Goal: Information Seeking & Learning: Check status

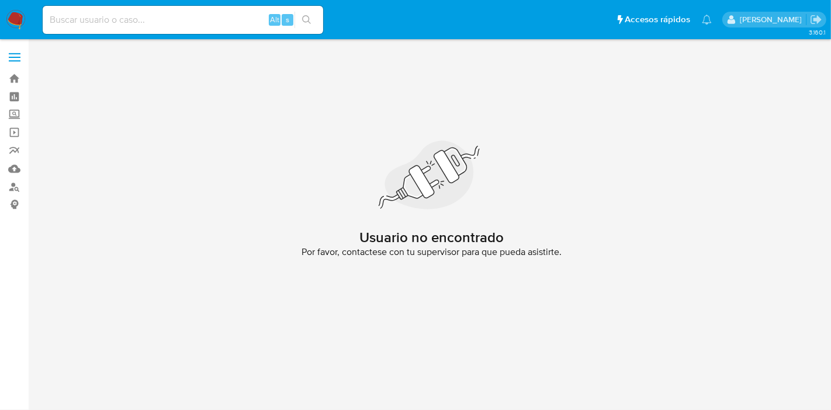
click at [18, 13] on img at bounding box center [16, 20] width 20 height 20
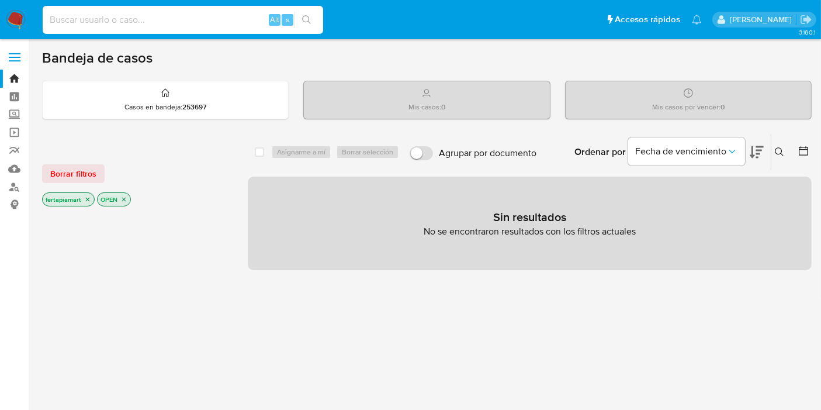
click at [102, 23] on input at bounding box center [183, 19] width 281 height 15
click at [122, 198] on icon "close-filter" at bounding box center [123, 199] width 7 height 7
click at [16, 14] on img at bounding box center [16, 20] width 20 height 20
click at [479, 104] on div "Mis casos : 0" at bounding box center [427, 99] width 246 height 37
click at [735, 149] on icon "Ordenar por" at bounding box center [733, 152] width 12 height 12
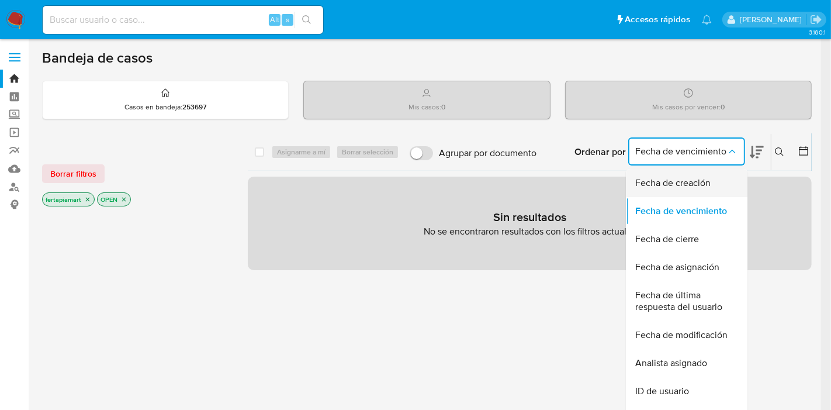
click at [708, 177] on span "Fecha de creación" at bounding box center [672, 183] width 75 height 12
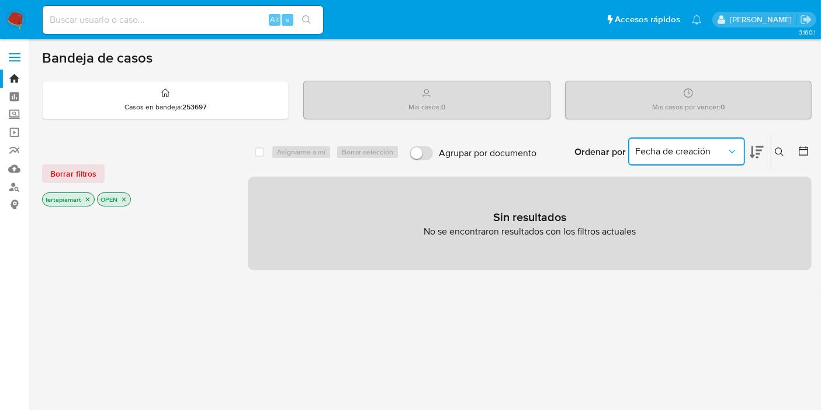
click at [711, 153] on span "Fecha de creación" at bounding box center [680, 152] width 91 height 12
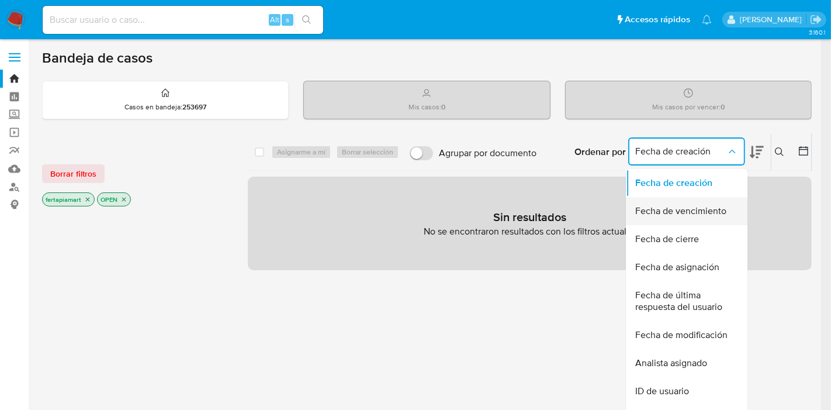
click at [683, 213] on span "Fecha de vencimiento" at bounding box center [680, 211] width 91 height 12
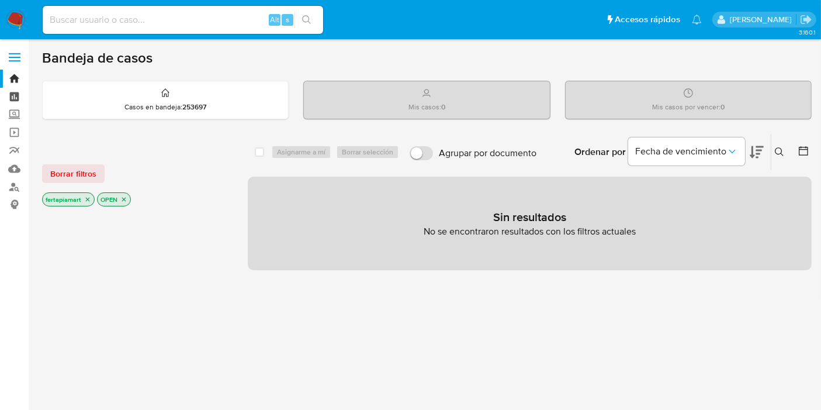
click at [18, 94] on link "Tablero" at bounding box center [69, 97] width 139 height 18
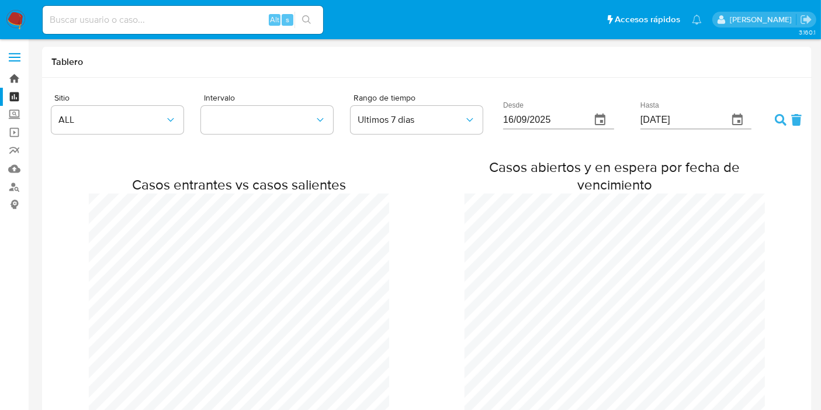
click at [17, 81] on link "Bandeja" at bounding box center [69, 79] width 139 height 18
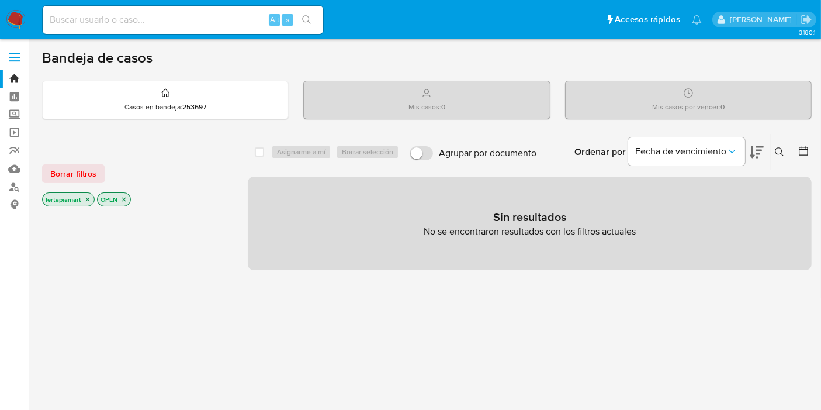
click at [186, 35] on div "Alt s" at bounding box center [183, 20] width 281 height 33
click at [160, 23] on input at bounding box center [183, 19] width 281 height 15
paste input "174848445"
type input "174848445"
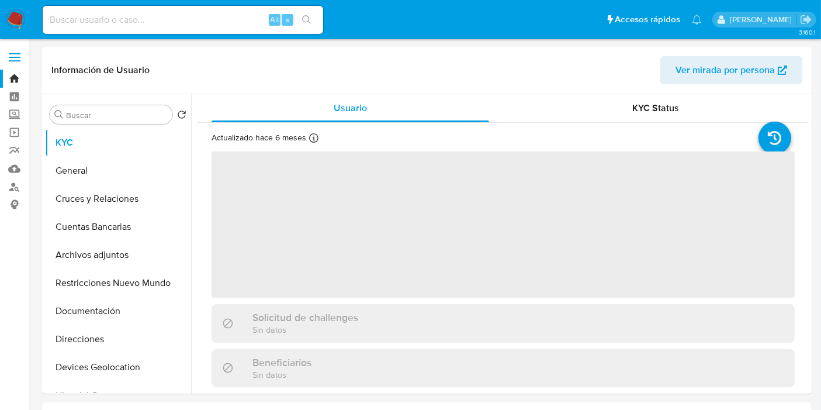
select select "10"
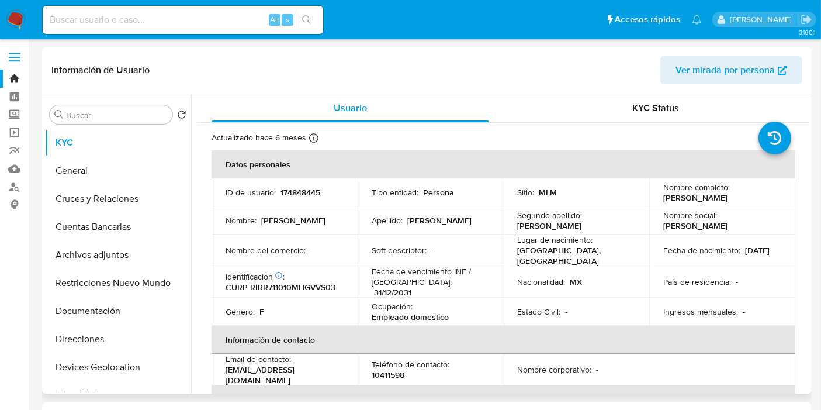
click at [497, 224] on td "Apellido : Rivera" at bounding box center [431, 220] width 146 height 28
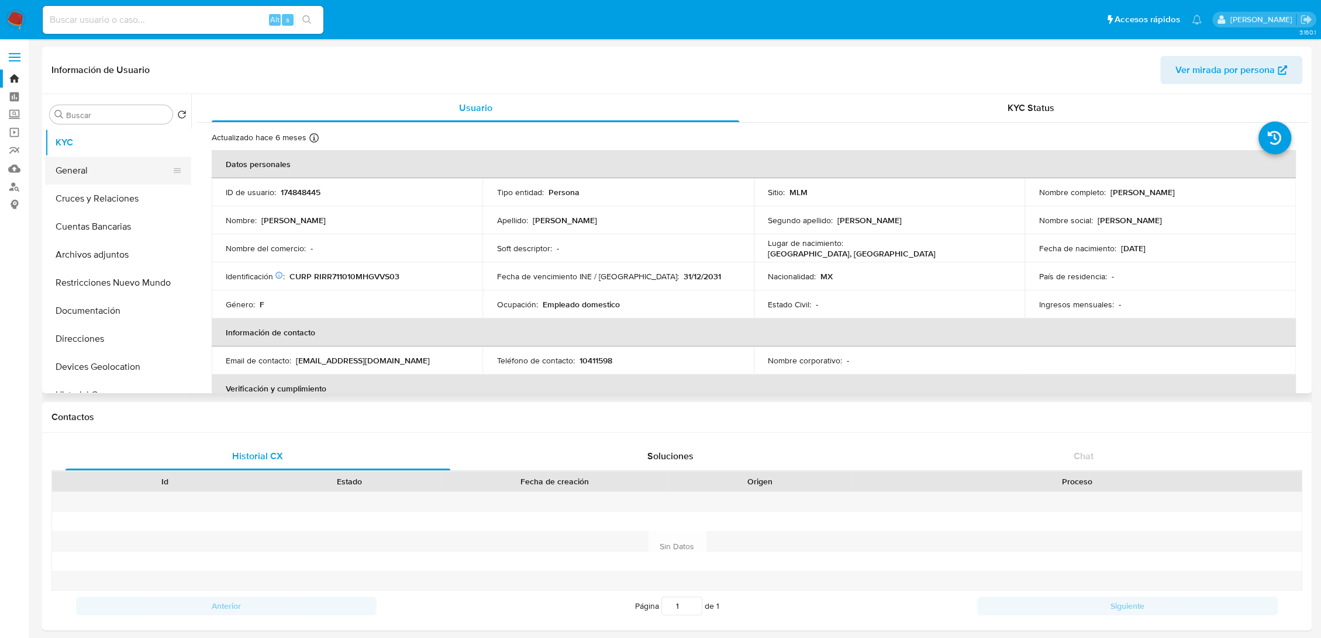
click at [118, 169] on button "General" at bounding box center [113, 171] width 137 height 28
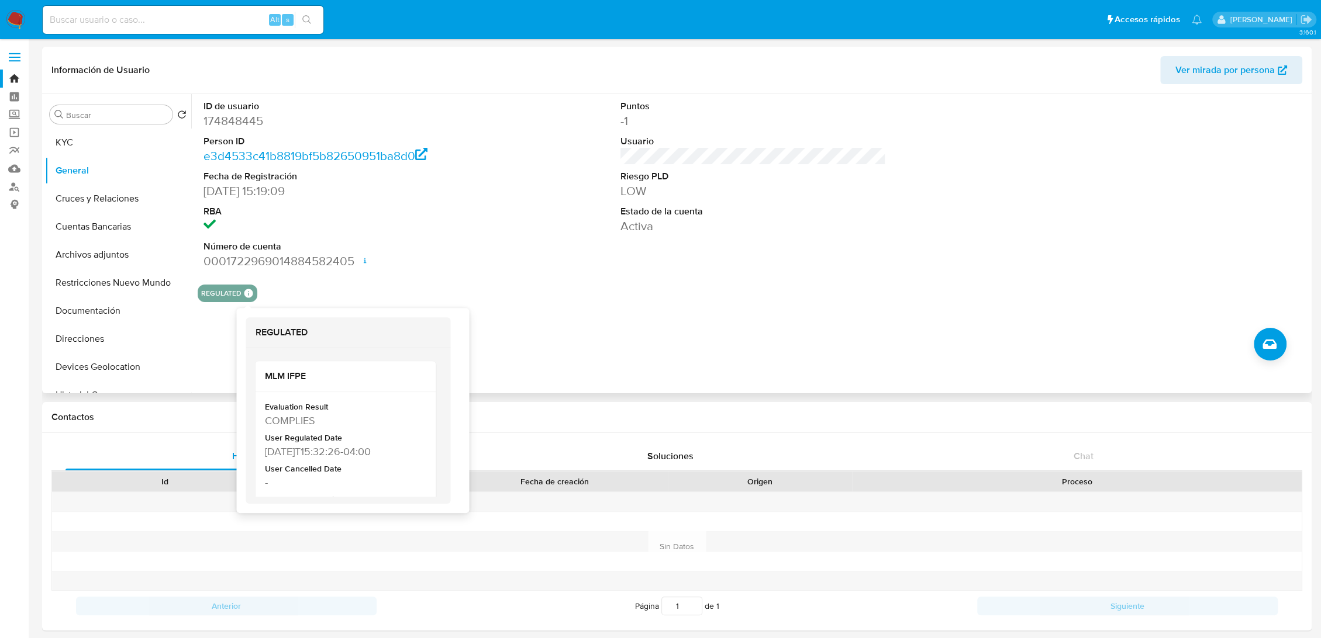
click at [243, 291] on icon at bounding box center [248, 293] width 11 height 11
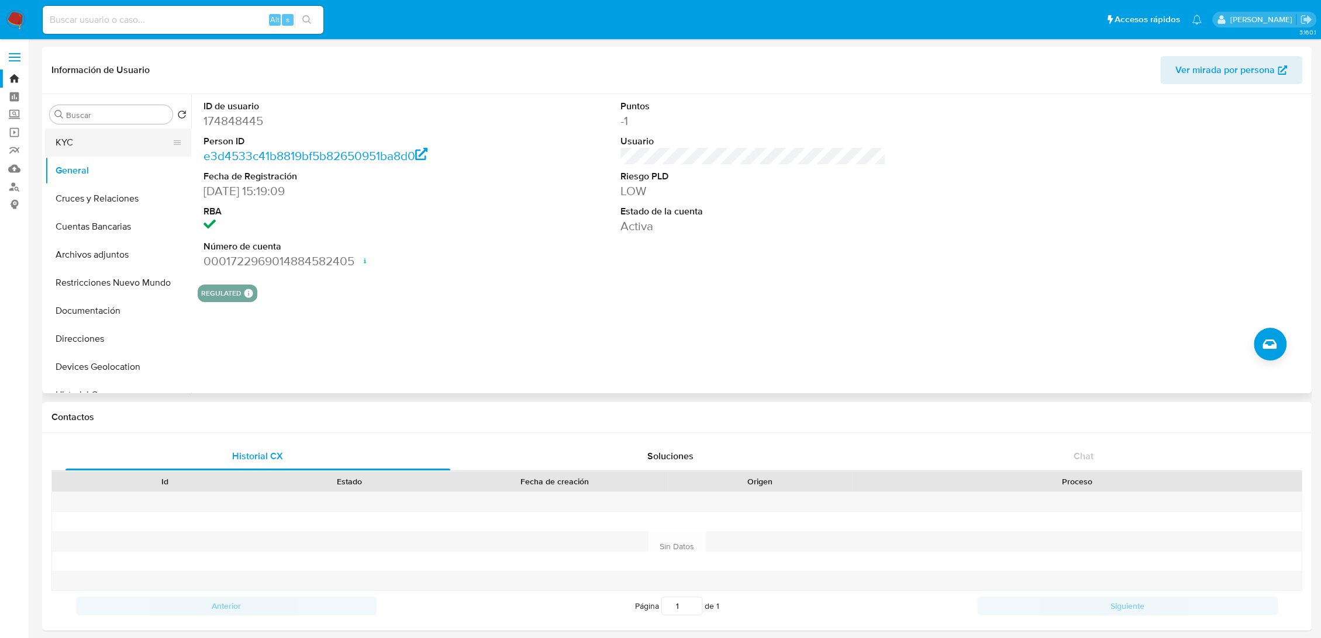
click at [92, 138] on button "KYC" at bounding box center [113, 143] width 137 height 28
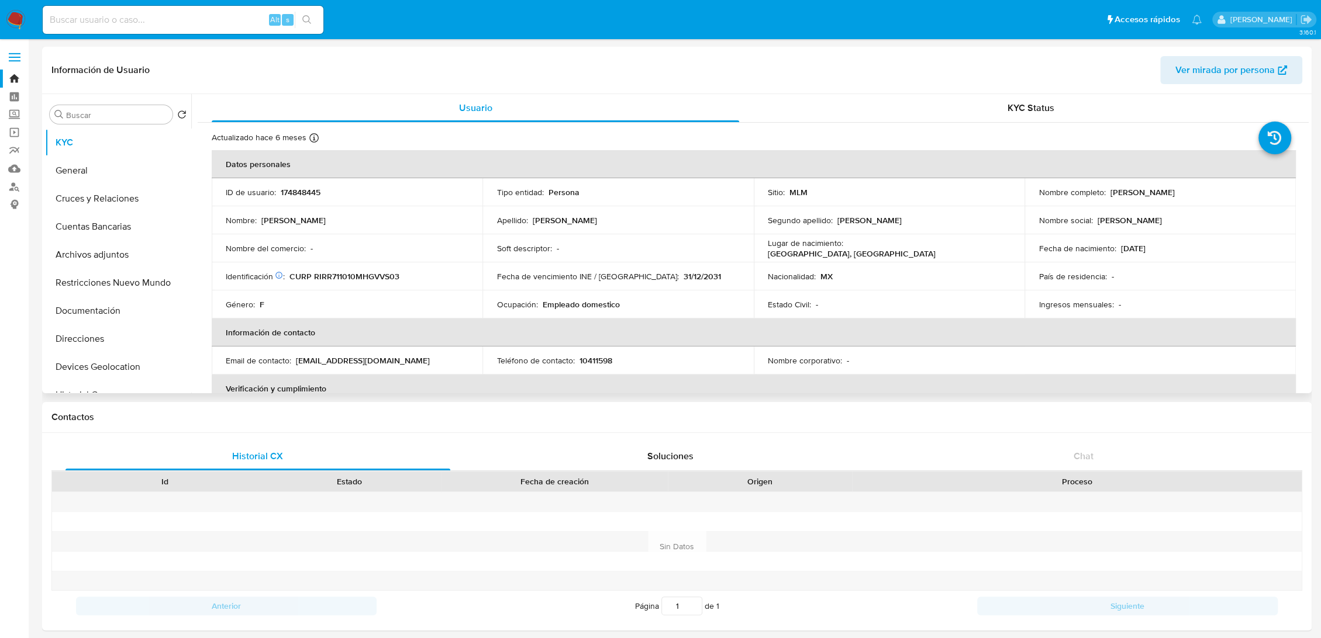
scroll to position [20, 0]
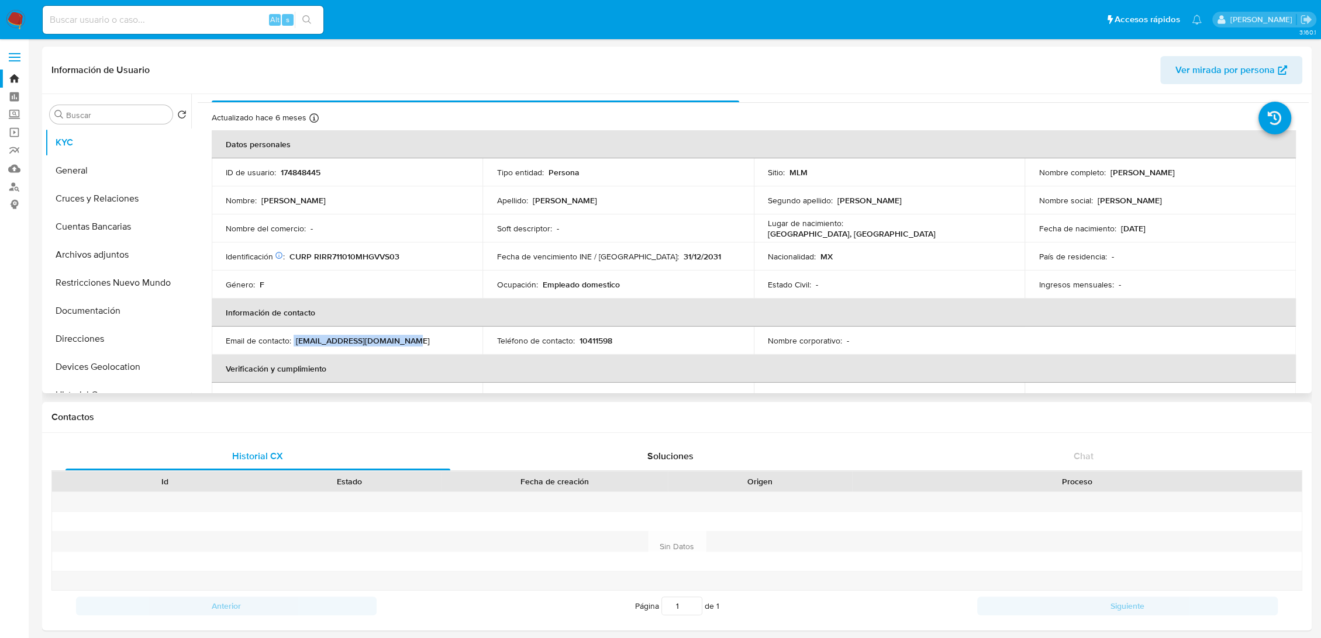
drag, startPoint x: 402, startPoint y: 340, endPoint x: 293, endPoint y: 340, distance: 108.7
click at [293, 340] on div "Email de contacto : rosalbariverar10@gmail.com" at bounding box center [347, 341] width 243 height 11
click at [483, 238] on td "Soft descriptor : -" at bounding box center [617, 229] width 271 height 28
click at [106, 167] on button "General" at bounding box center [113, 171] width 137 height 28
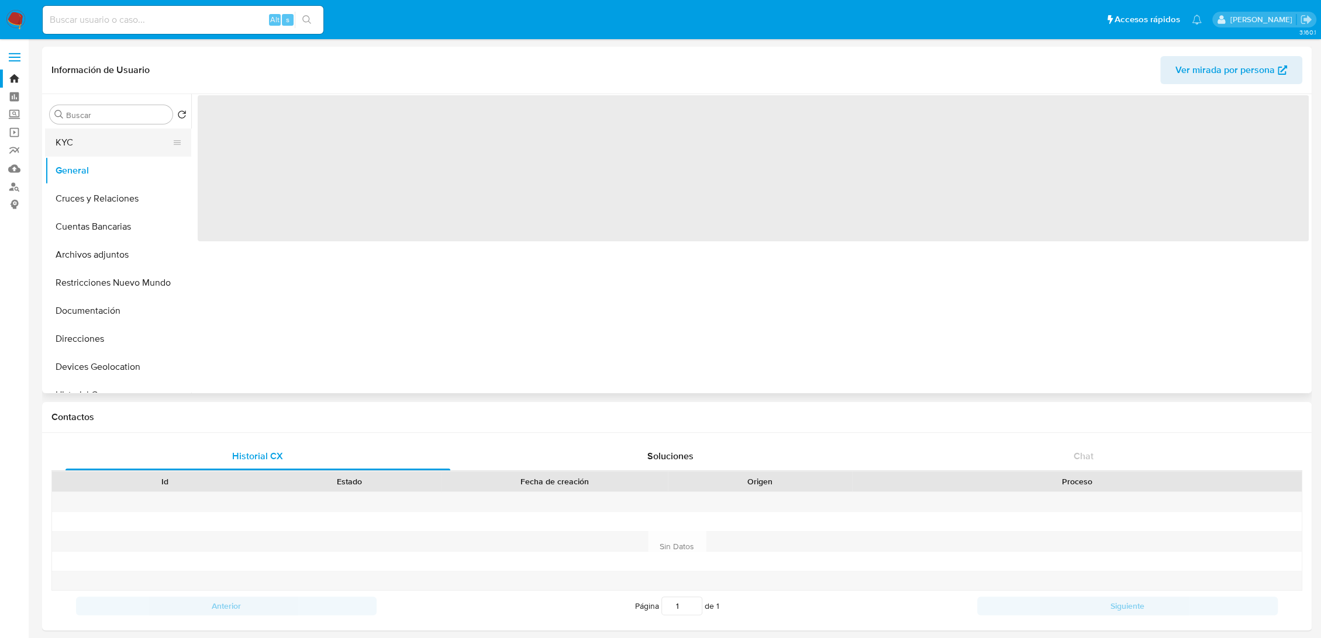
scroll to position [0, 0]
click at [84, 140] on button "KYC" at bounding box center [113, 143] width 137 height 28
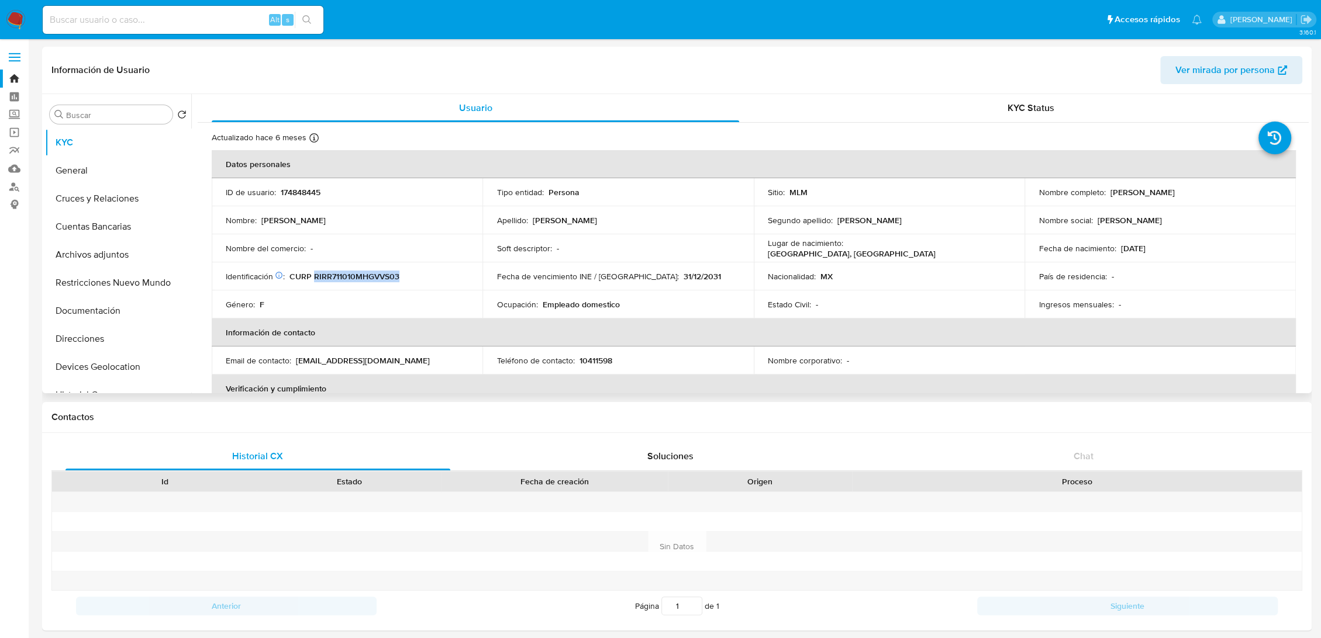
drag, startPoint x: 410, startPoint y: 278, endPoint x: 313, endPoint y: 278, distance: 97.0
click at [313, 278] on div "Identificación CIC: 223615607 : CURP RIRR711010MHGVVS03" at bounding box center [347, 276] width 243 height 11
drag, startPoint x: 1188, startPoint y: 191, endPoint x: 1106, endPoint y: 195, distance: 82.5
click at [831, 195] on div "Nombre completo : Rosalba Rivera Rivera" at bounding box center [1159, 192] width 243 height 11
drag, startPoint x: 1186, startPoint y: 189, endPoint x: 1104, endPoint y: 196, distance: 82.1
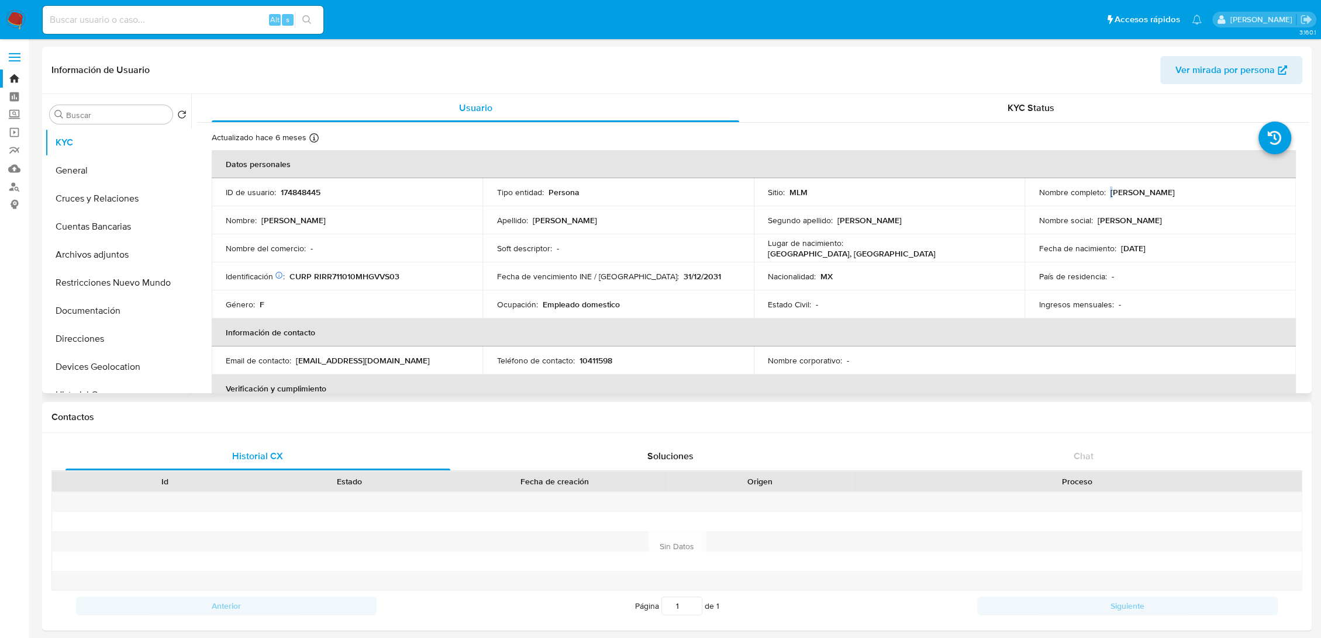
click at [831, 196] on div "Nombre completo : Rosalba Rivera Rivera" at bounding box center [1159, 192] width 243 height 11
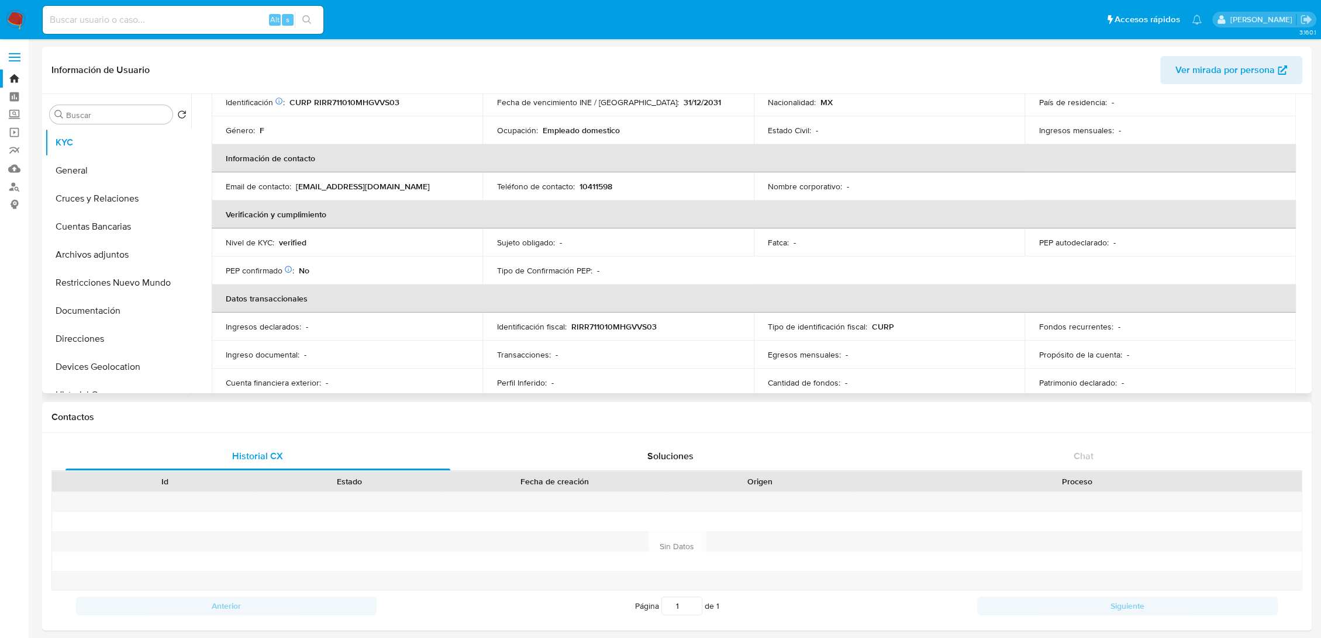
scroll to position [151, 0]
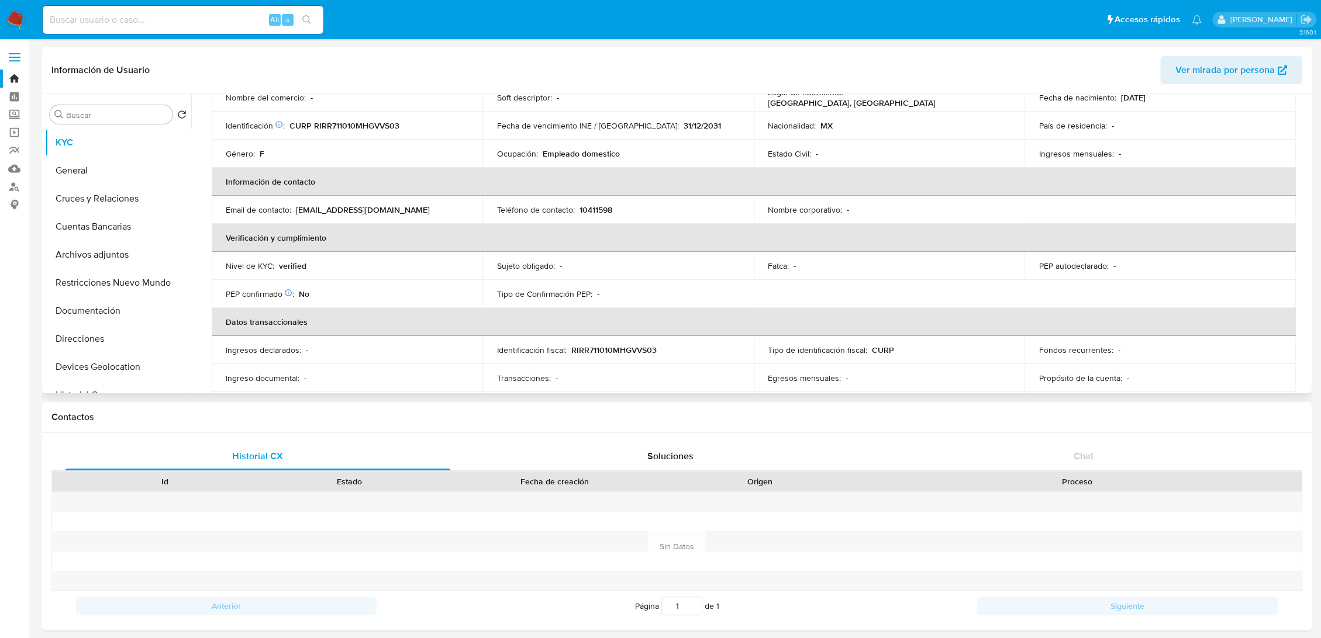
click at [586, 207] on p "10411598" at bounding box center [595, 210] width 33 height 11
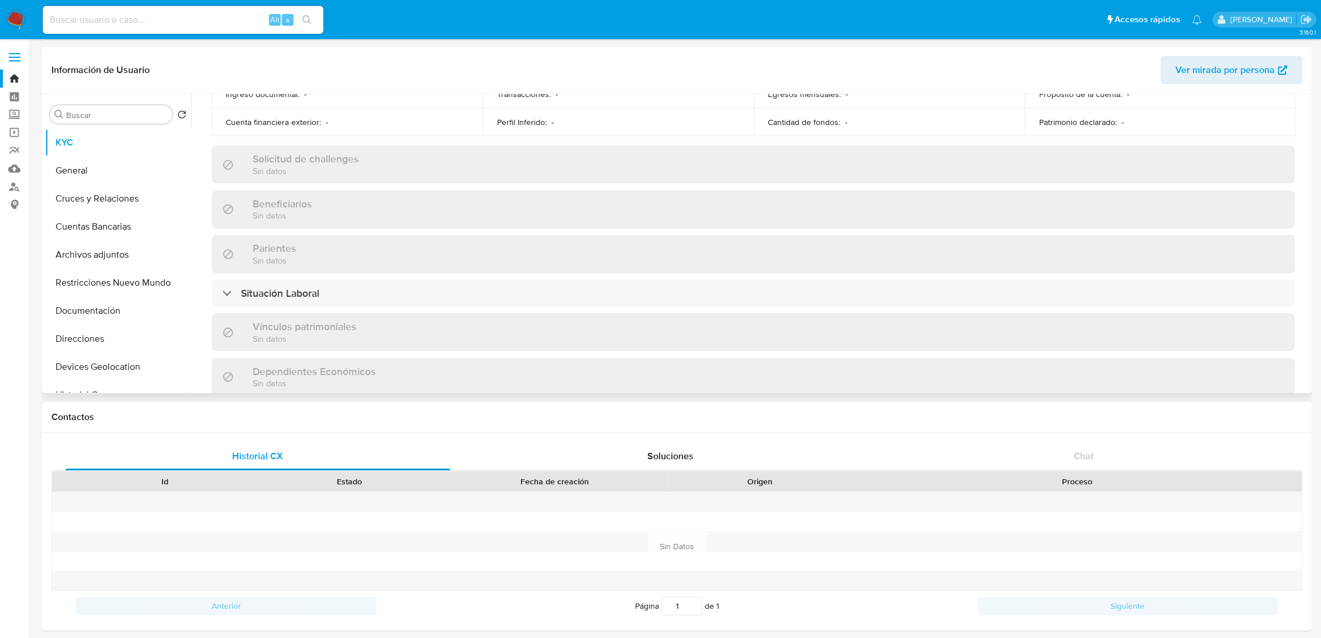
scroll to position [445, 0]
click at [258, 200] on p "Sin datos" at bounding box center [282, 204] width 59 height 11
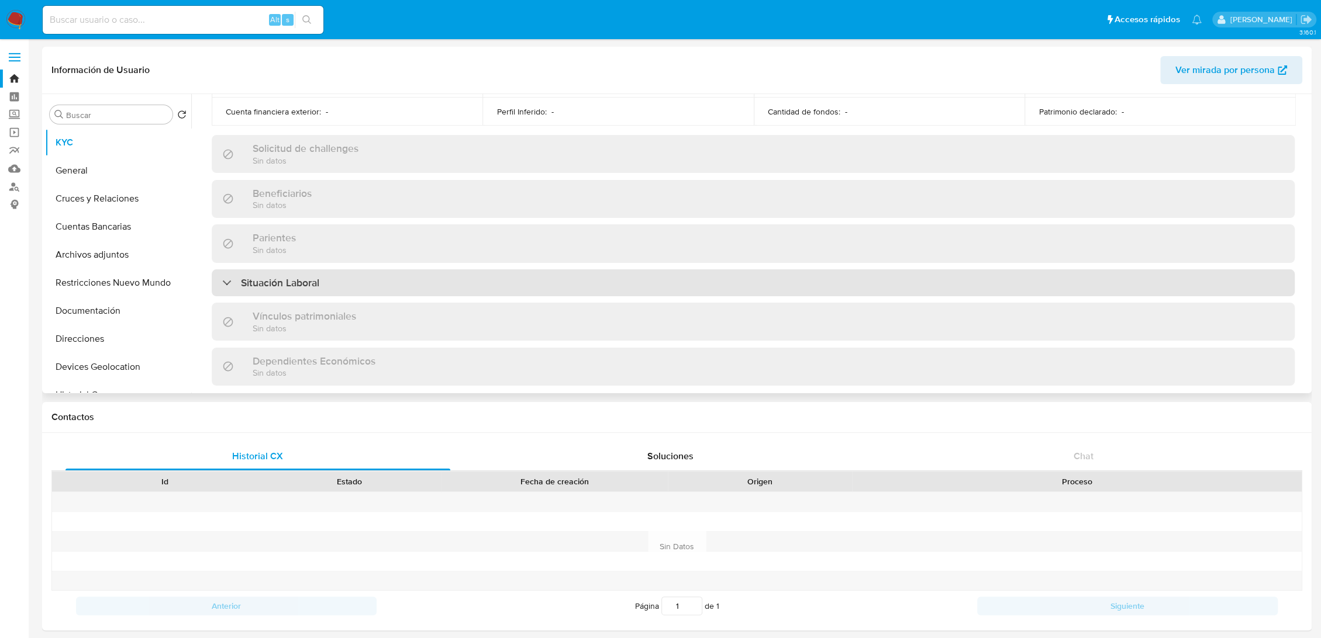
click at [237, 277] on div "Situación Laboral" at bounding box center [270, 283] width 97 height 13
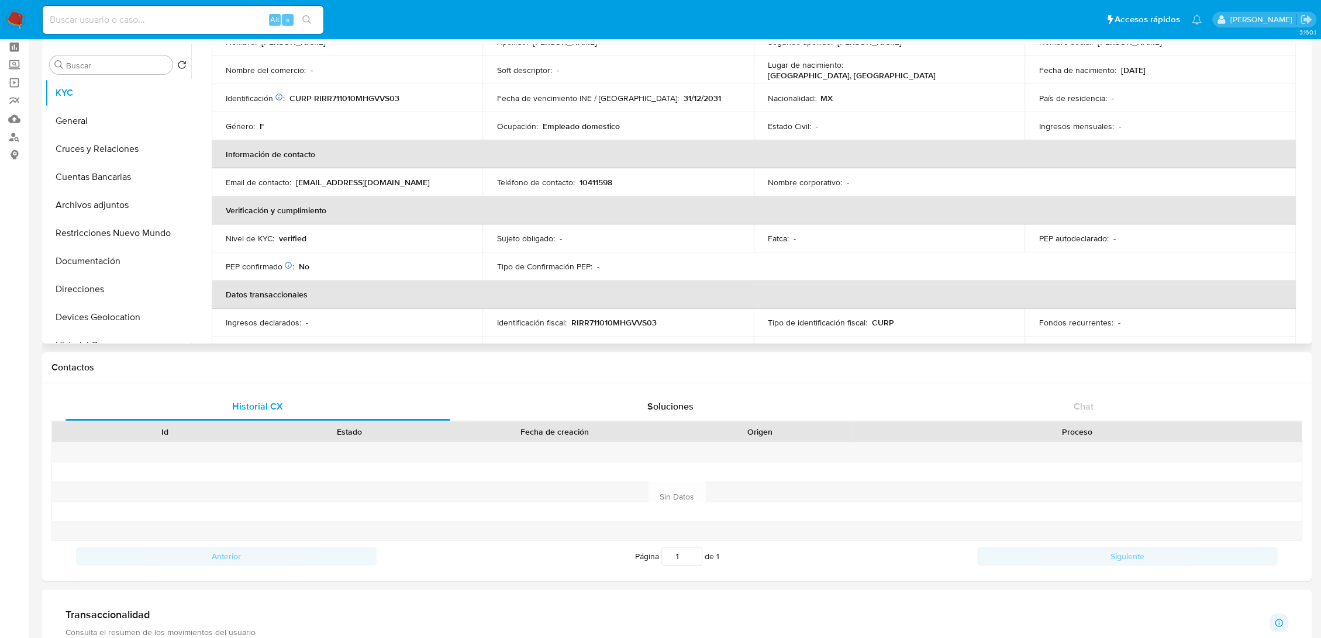
scroll to position [0, 0]
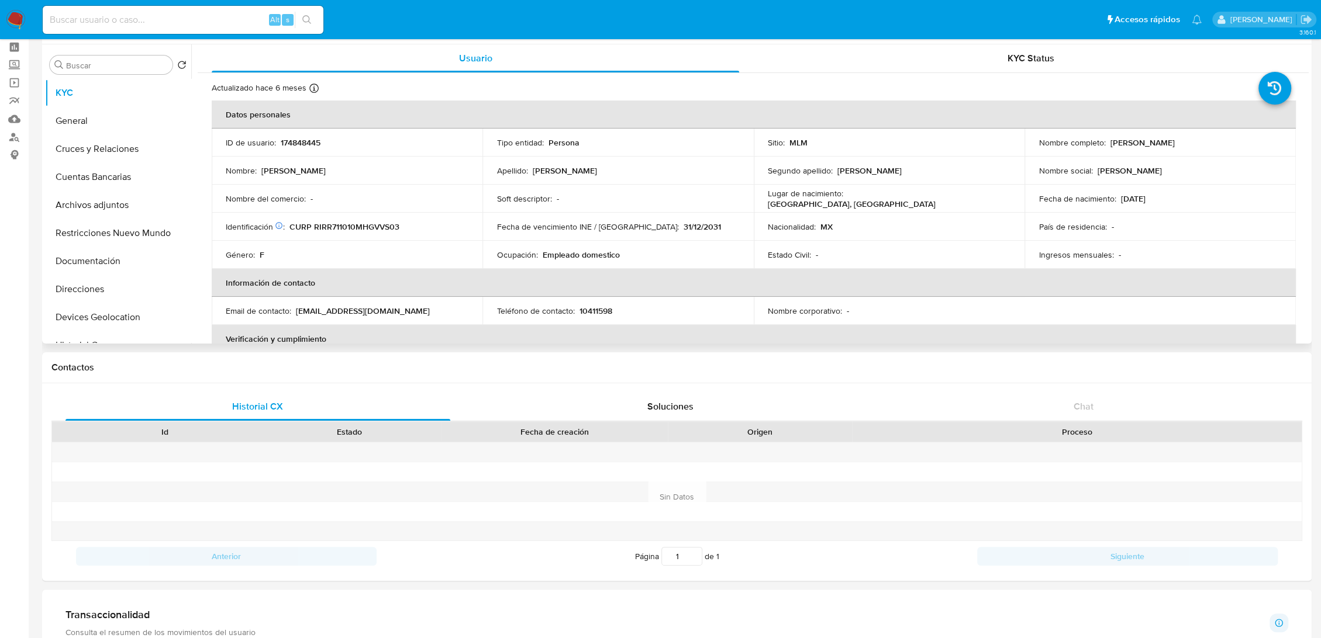
drag, startPoint x: 1188, startPoint y: 143, endPoint x: 1106, endPoint y: 145, distance: 81.9
click at [831, 145] on div "Nombre completo : Rosalba Rivera Rivera" at bounding box center [1159, 142] width 243 height 11
copy p "[PERSON_NAME]"
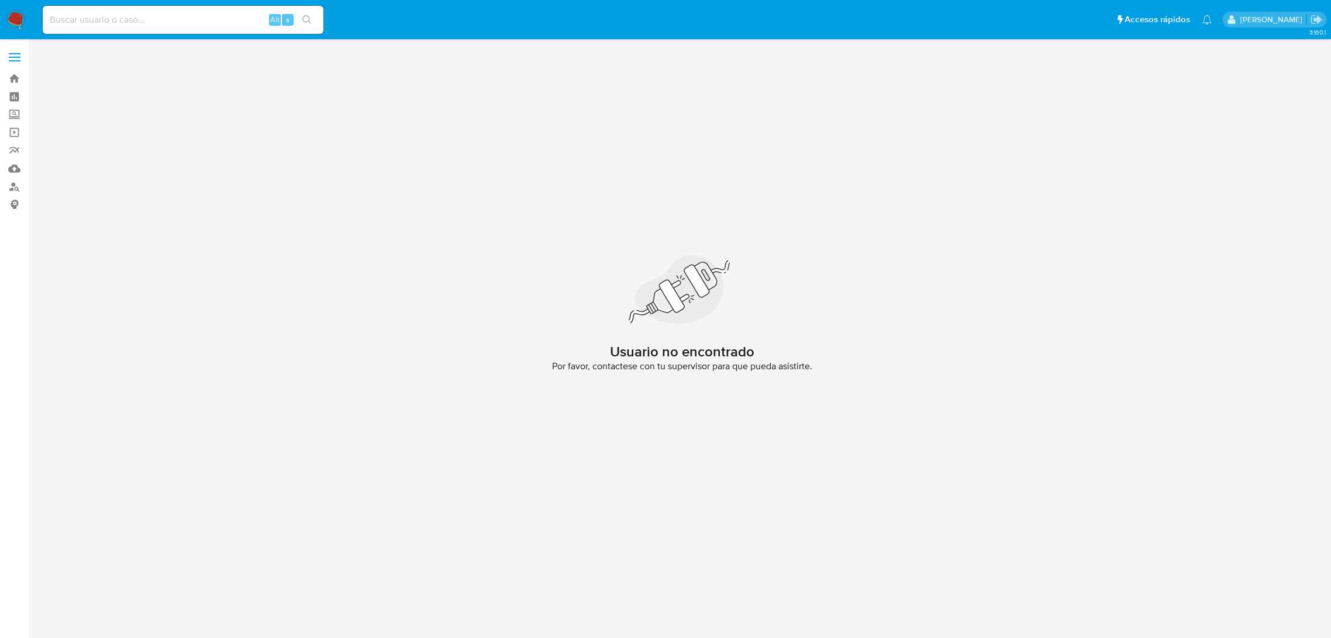
click at [101, 31] on div "Alt s" at bounding box center [183, 20] width 281 height 28
click at [13, 14] on img at bounding box center [16, 20] width 20 height 20
click at [108, 27] on div "Cargando..." at bounding box center [665, 319] width 1331 height 638
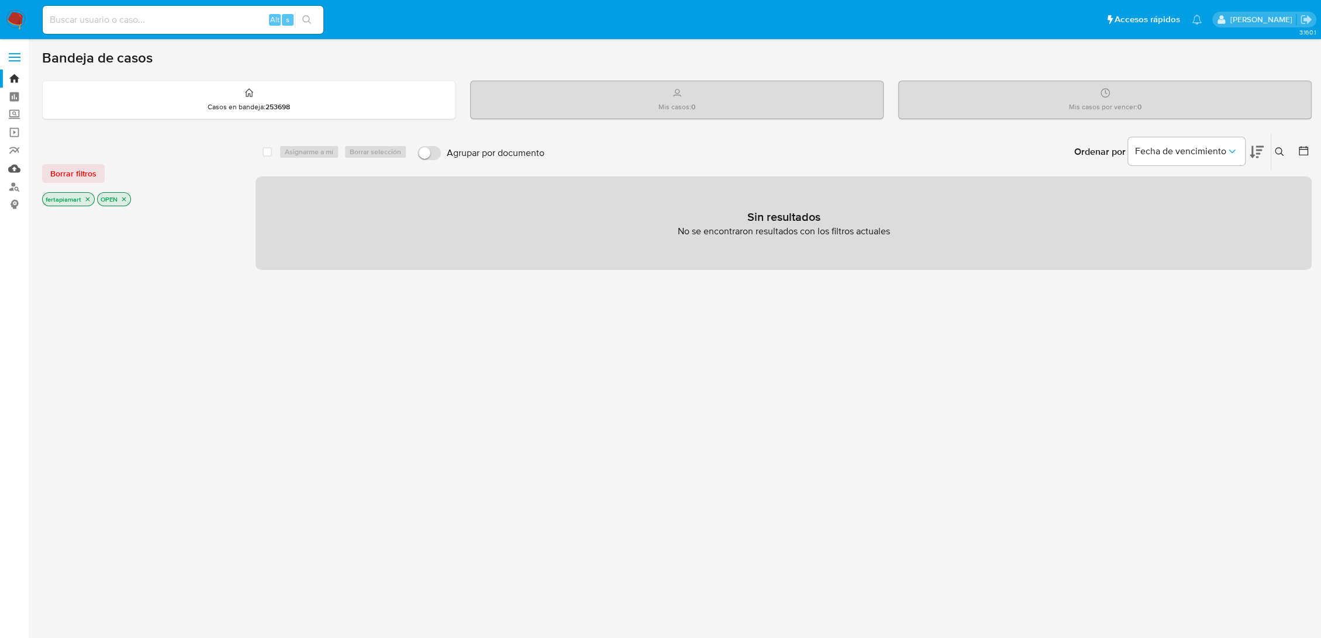
click at [15, 163] on link "Mulan" at bounding box center [69, 169] width 139 height 18
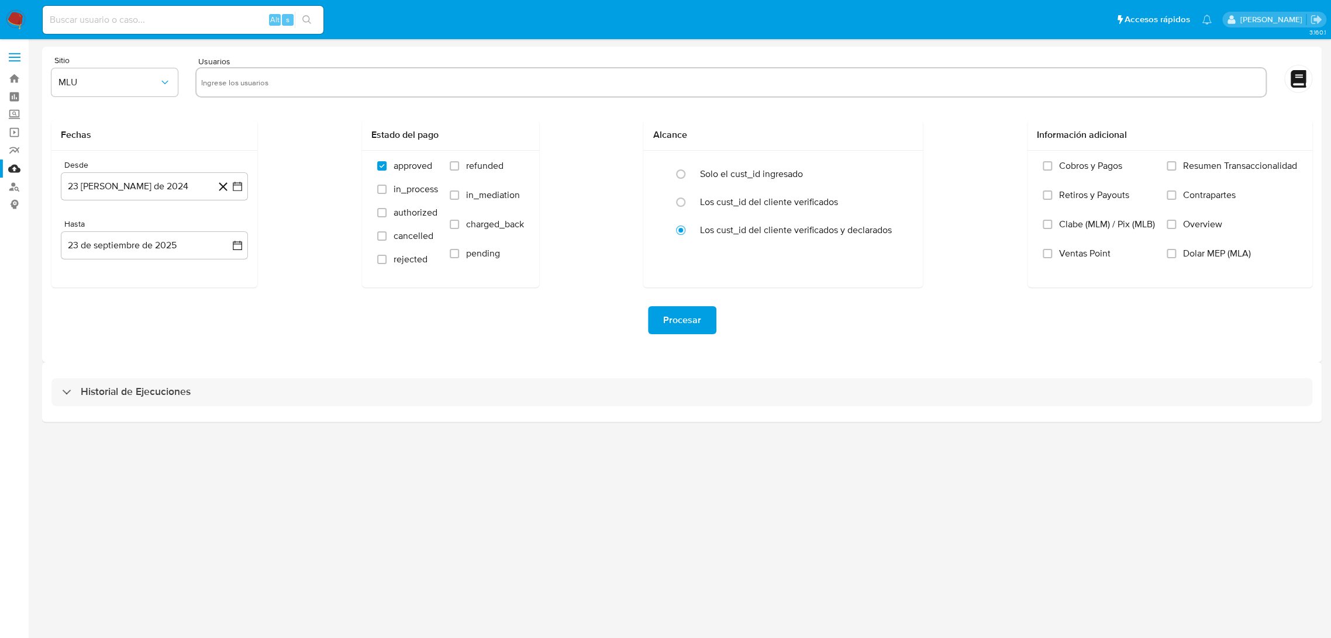
click at [224, 85] on input "text" at bounding box center [731, 82] width 1060 height 19
paste input "174848445"
type input "174848445"
click at [232, 189] on icon "button" at bounding box center [238, 187] width 12 height 12
click at [168, 223] on span "agosto 2024" at bounding box center [148, 229] width 53 height 12
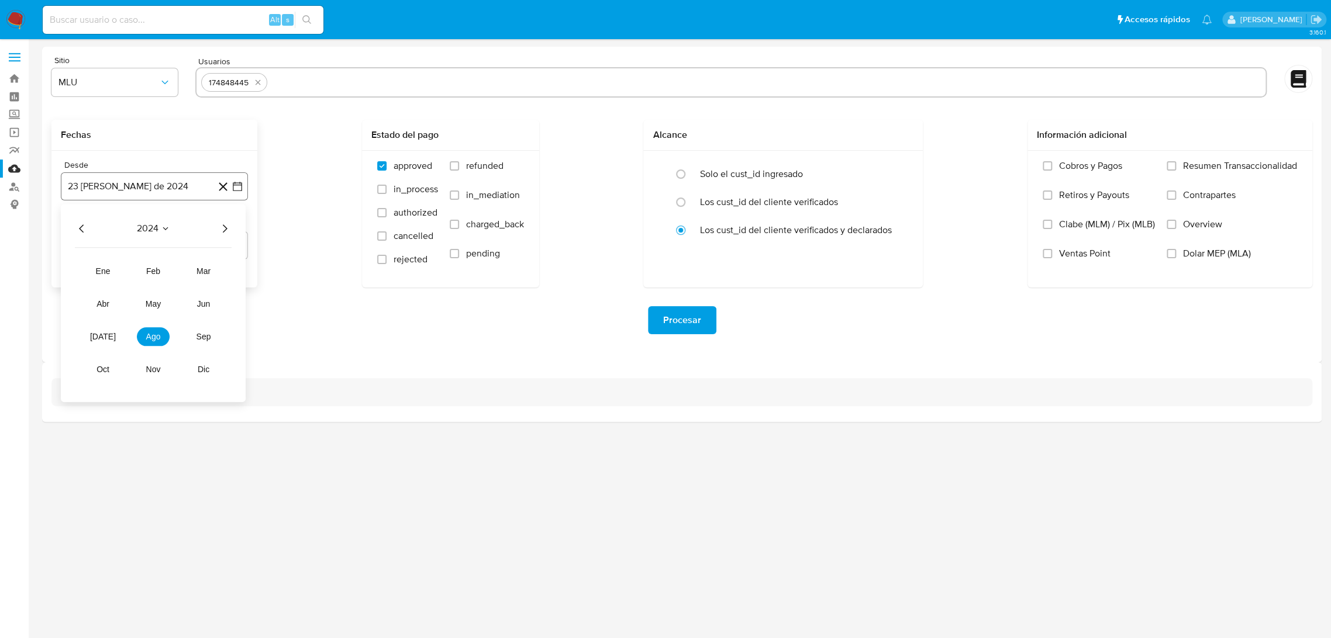
click at [163, 192] on button "23 de agosto de 2024" at bounding box center [154, 186] width 187 height 28
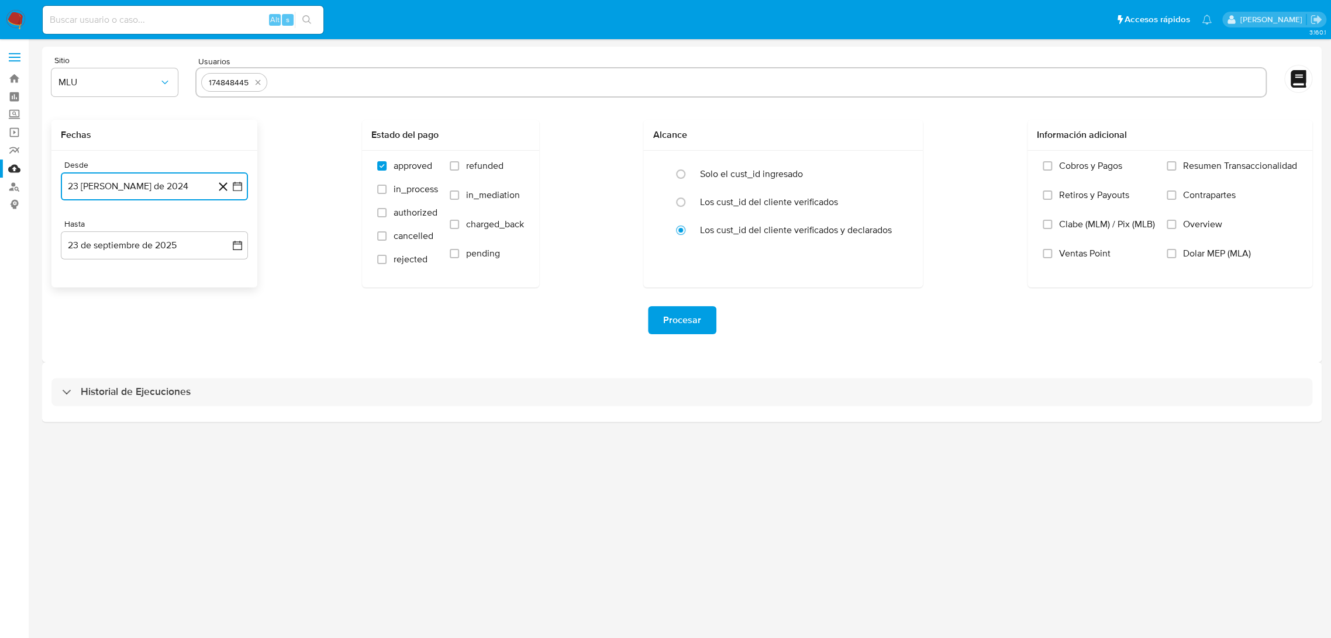
click at [163, 192] on button "23 de agosto de 2024" at bounding box center [154, 186] width 187 height 28
click at [161, 228] on button "2024" at bounding box center [153, 229] width 33 height 12
click at [161, 228] on span "agosto 2024" at bounding box center [149, 229] width 53 height 12
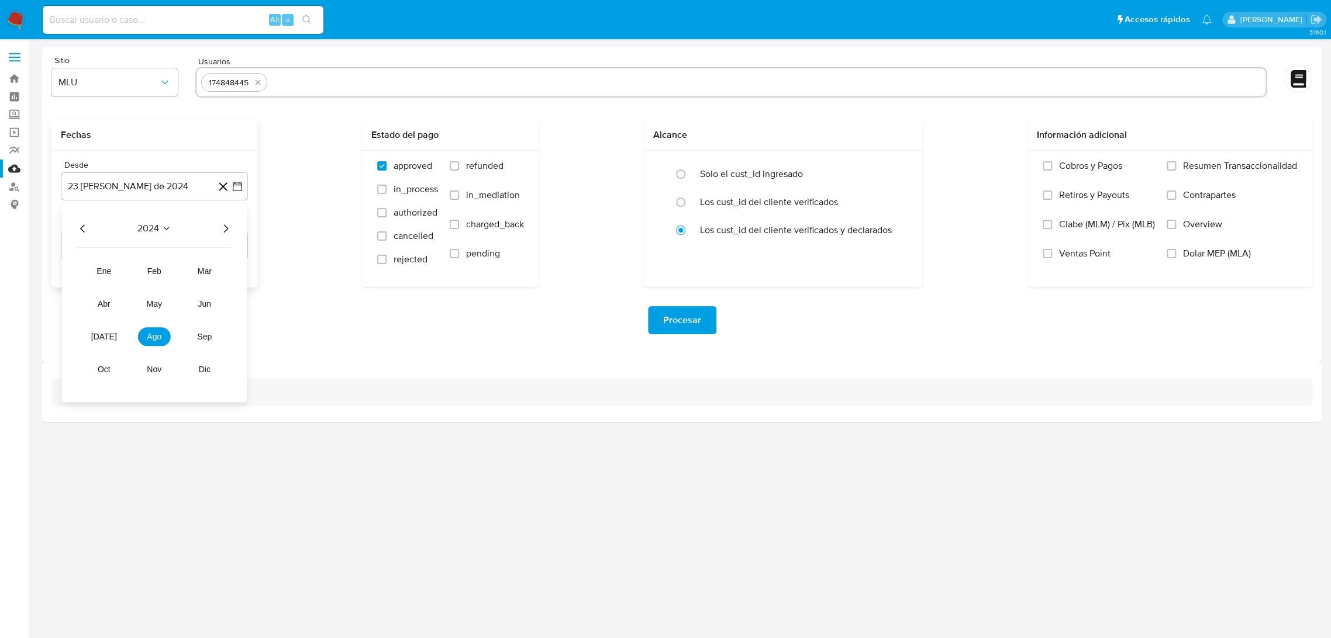
click at [168, 232] on icon "Seleccionar mes y año" at bounding box center [165, 228] width 9 height 9
click at [226, 233] on icon "Mes siguiente" at bounding box center [228, 229] width 14 height 14
click at [226, 233] on icon "Mes siguiente" at bounding box center [227, 229] width 14 height 14
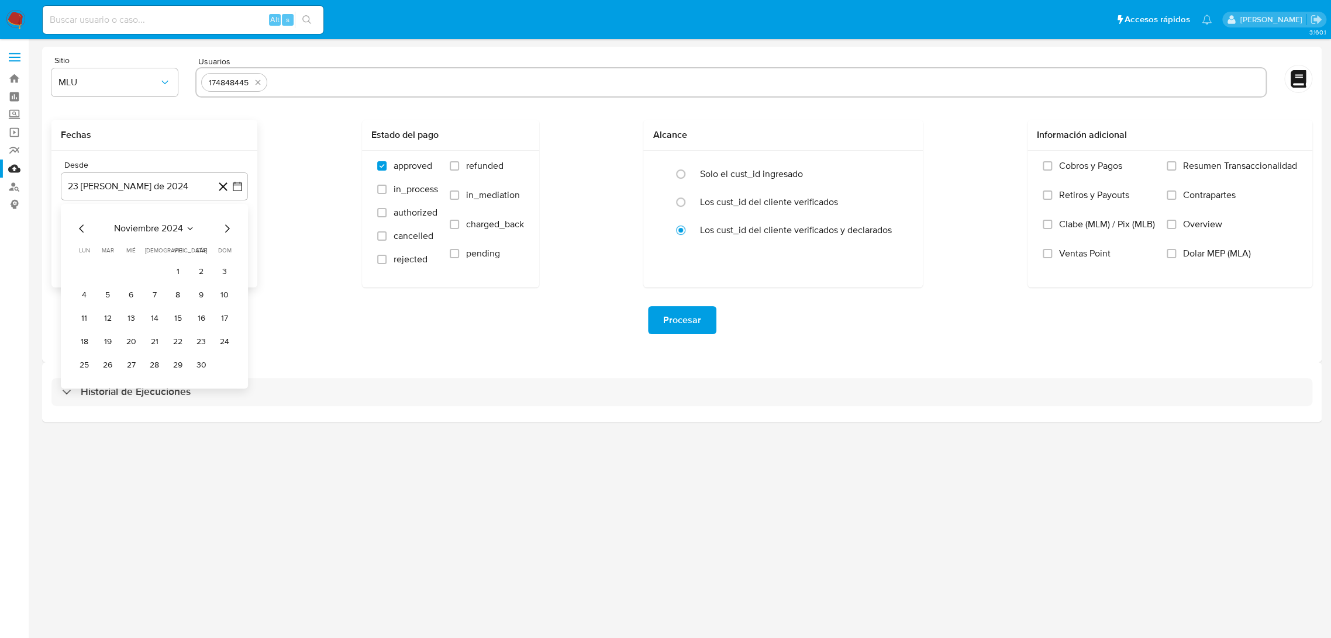
click at [226, 233] on icon "Mes siguiente" at bounding box center [227, 229] width 14 height 14
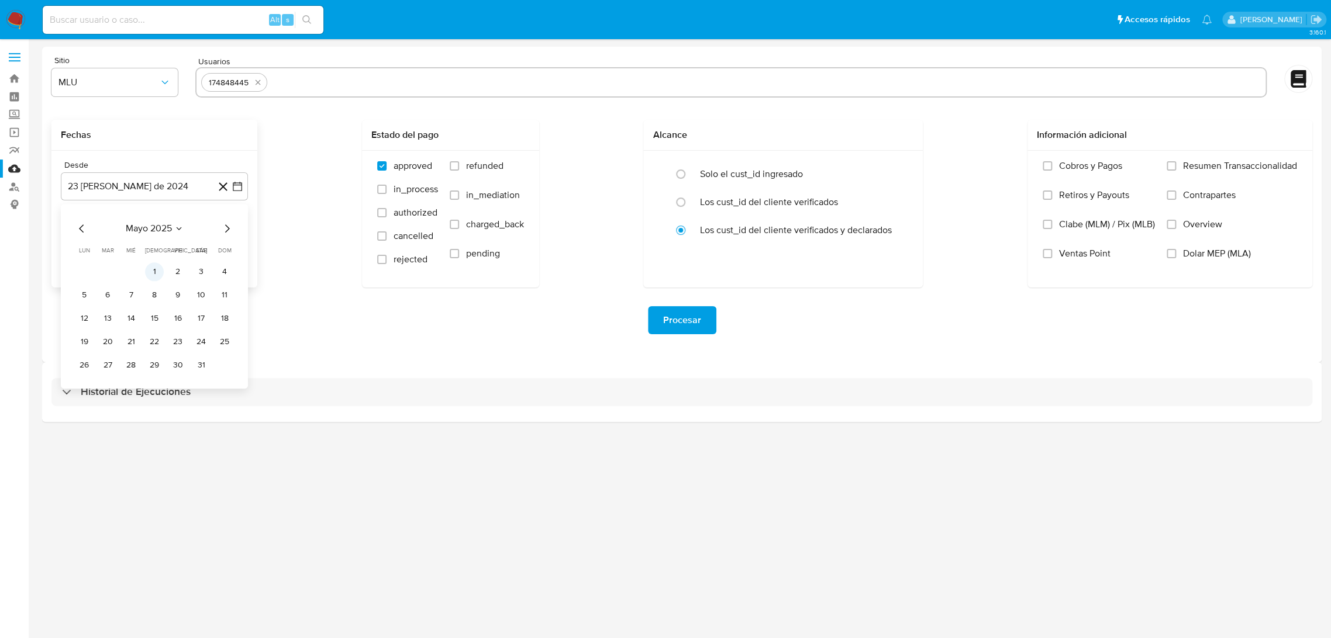
click at [155, 272] on button "1" at bounding box center [154, 271] width 19 height 19
click at [234, 244] on icon "button" at bounding box center [238, 246] width 12 height 12
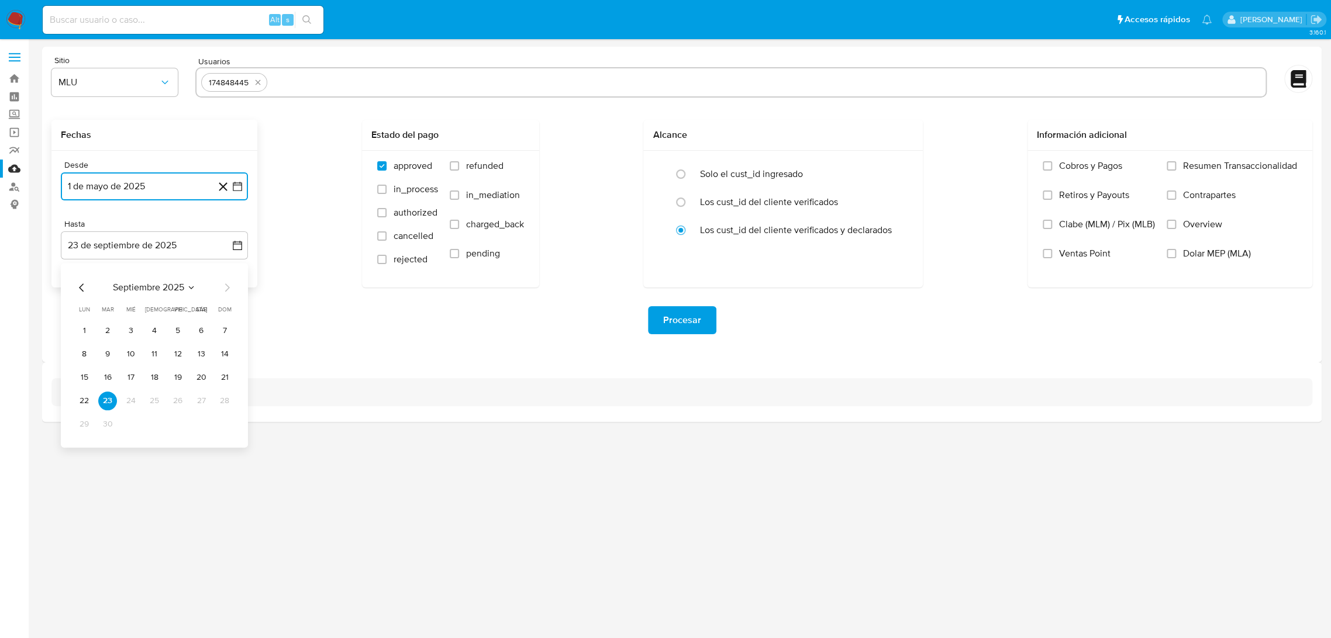
click at [82, 286] on icon "Mes anterior" at bounding box center [82, 288] width 14 height 14
click at [218, 422] on button "31" at bounding box center [224, 424] width 19 height 19
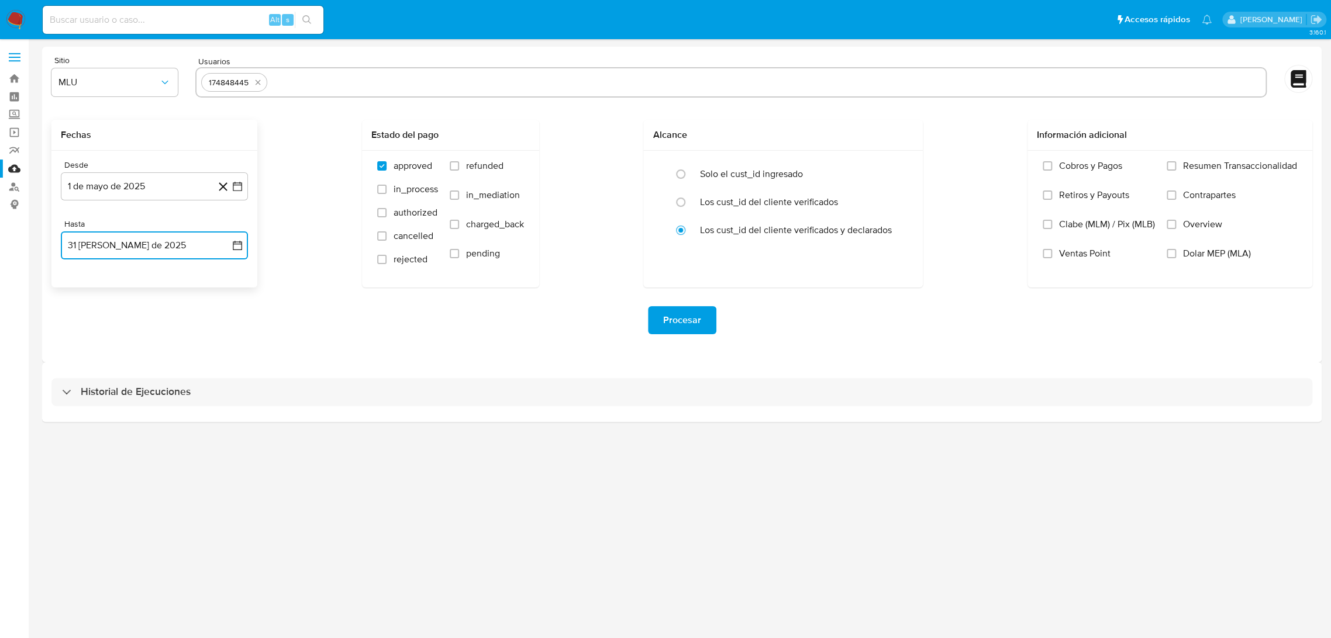
click at [334, 77] on input "text" at bounding box center [766, 82] width 989 height 19
click at [405, 80] on input "text" at bounding box center [766, 82] width 989 height 19
paste input "2353518542"
type input "2353518542"
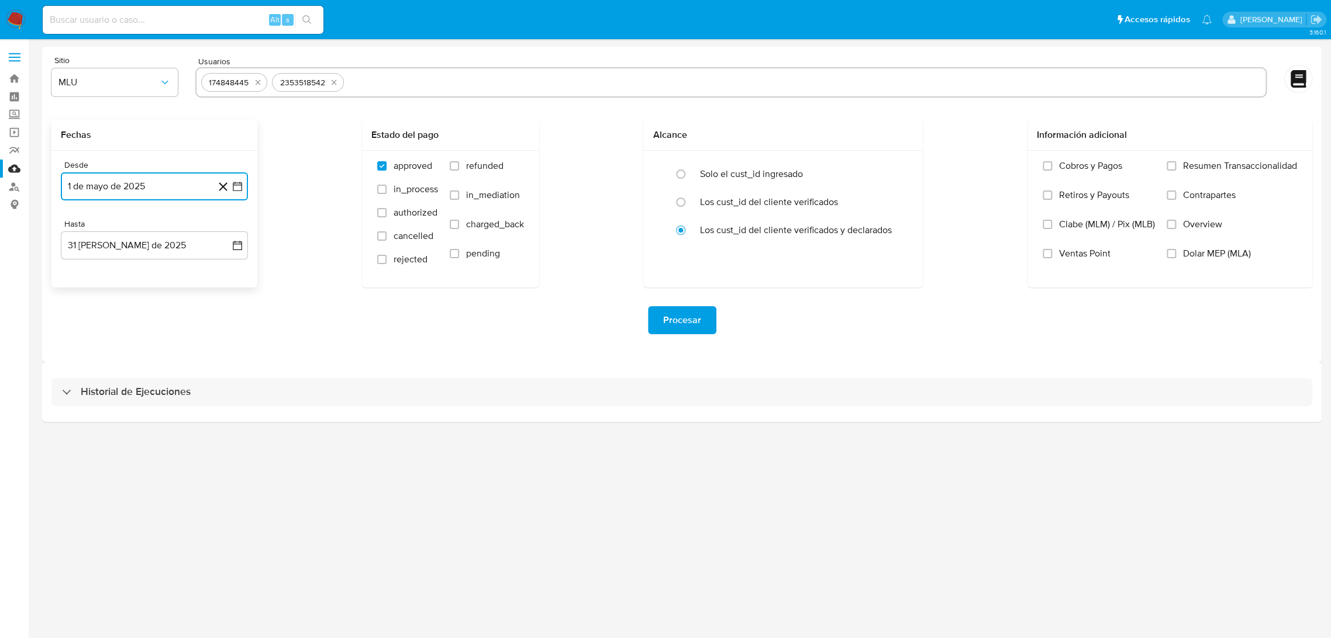
click at [451, 84] on input "text" at bounding box center [804, 82] width 912 height 19
type input "604737156"
click at [516, 85] on input "text" at bounding box center [840, 82] width 841 height 19
type input "839138041"
click at [115, 74] on button "MLU" at bounding box center [114, 82] width 126 height 28
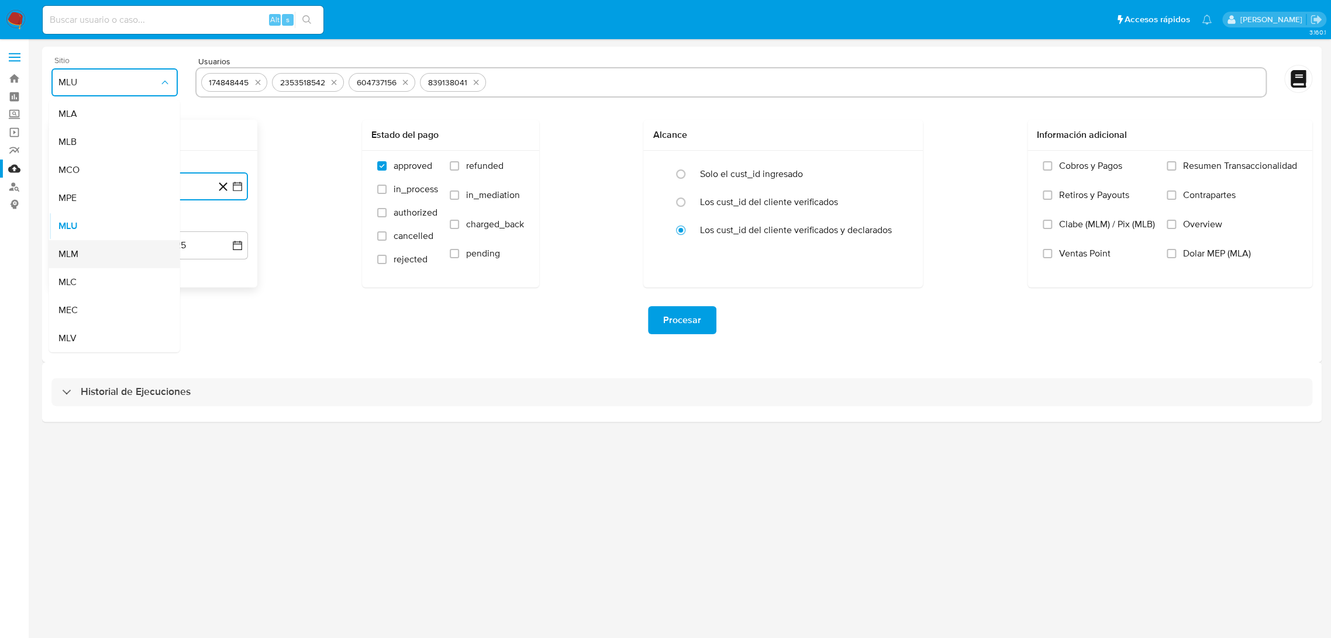
click at [80, 254] on div "MLM" at bounding box center [110, 254] width 105 height 28
click at [676, 322] on span "Procesar" at bounding box center [682, 320] width 38 height 26
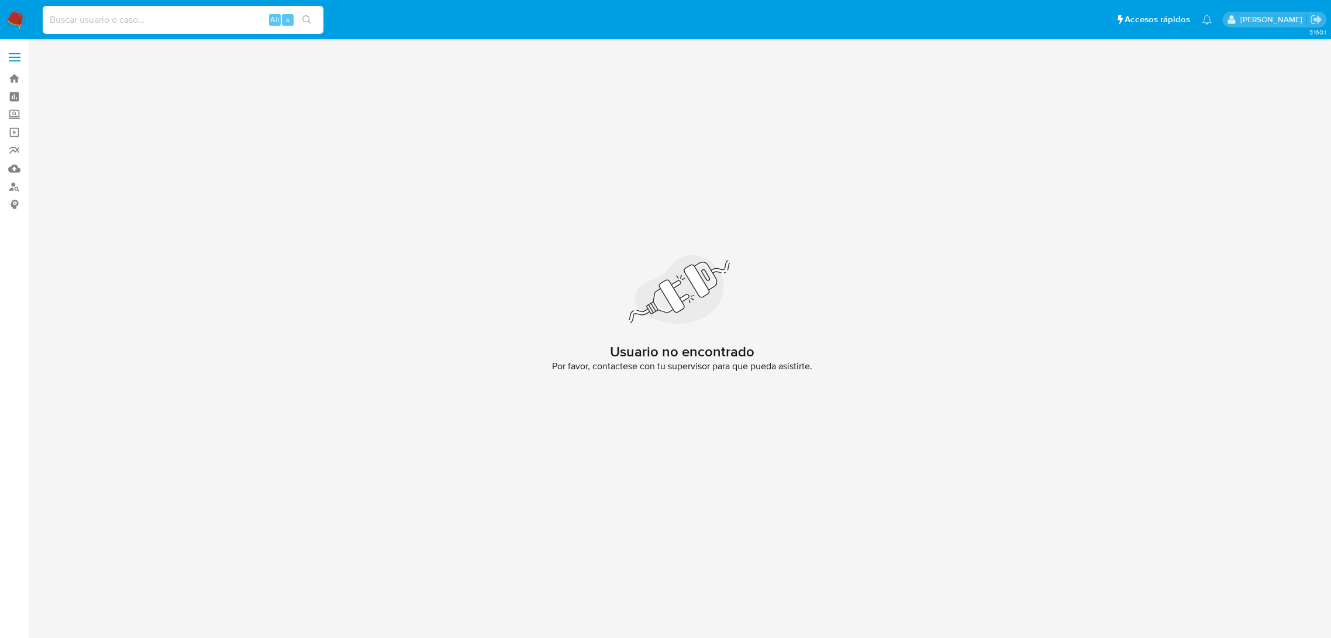
click at [121, 24] on input at bounding box center [183, 19] width 281 height 15
paste input "174848445"
click at [123, 23] on input at bounding box center [183, 19] width 281 height 15
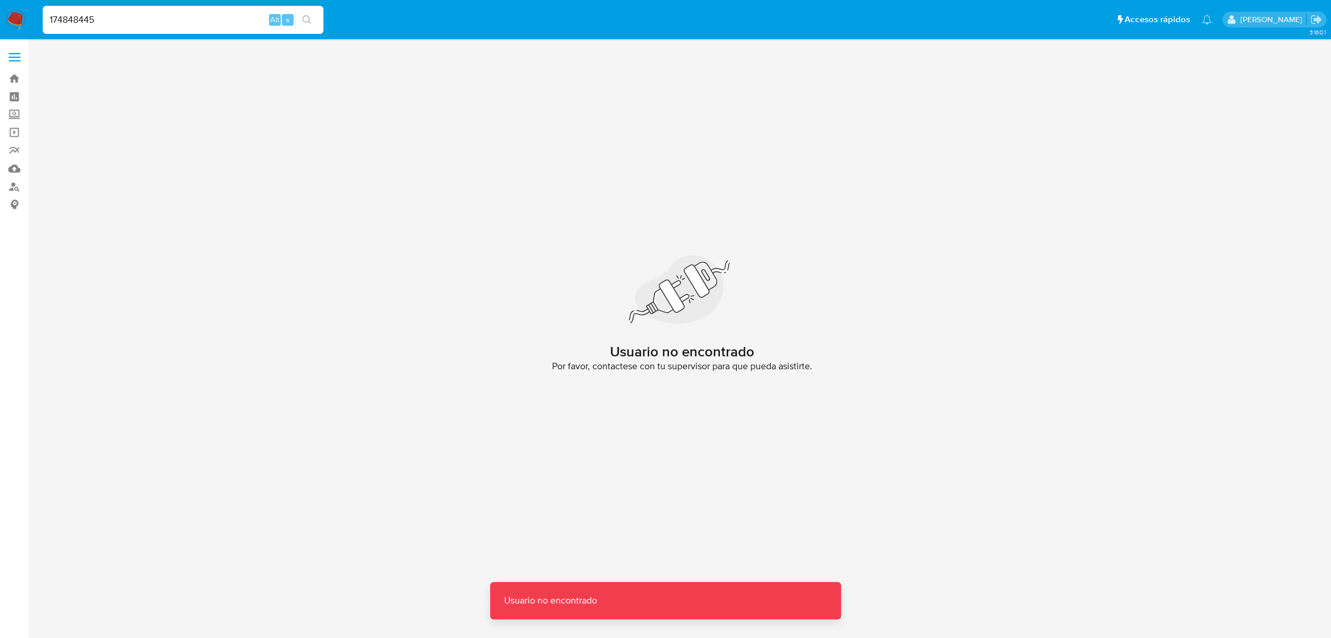
click at [123, 23] on input "174848445" at bounding box center [183, 19] width 281 height 15
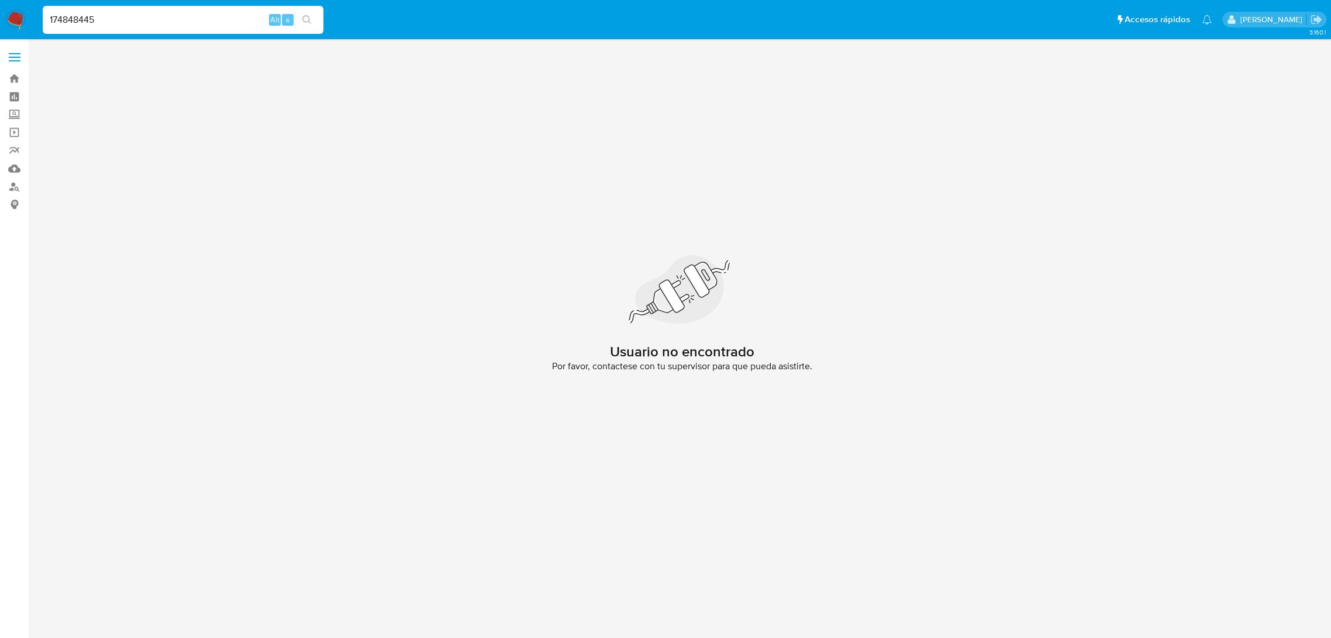
type input "174848445"
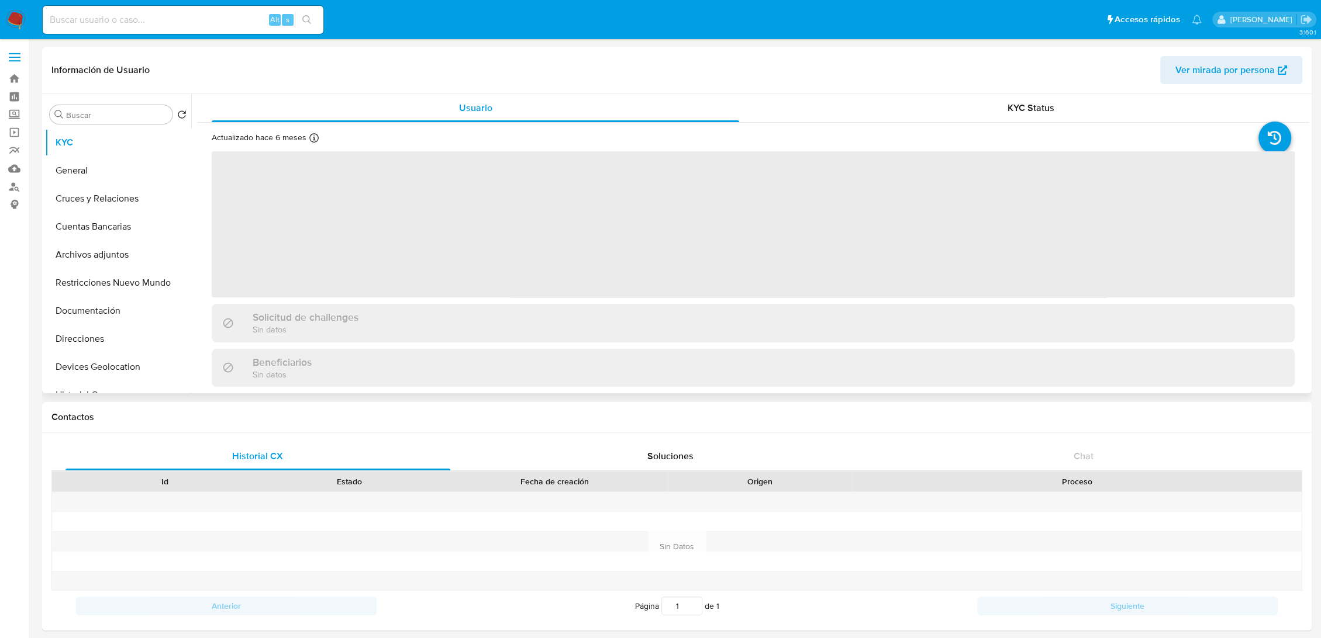
select select "10"
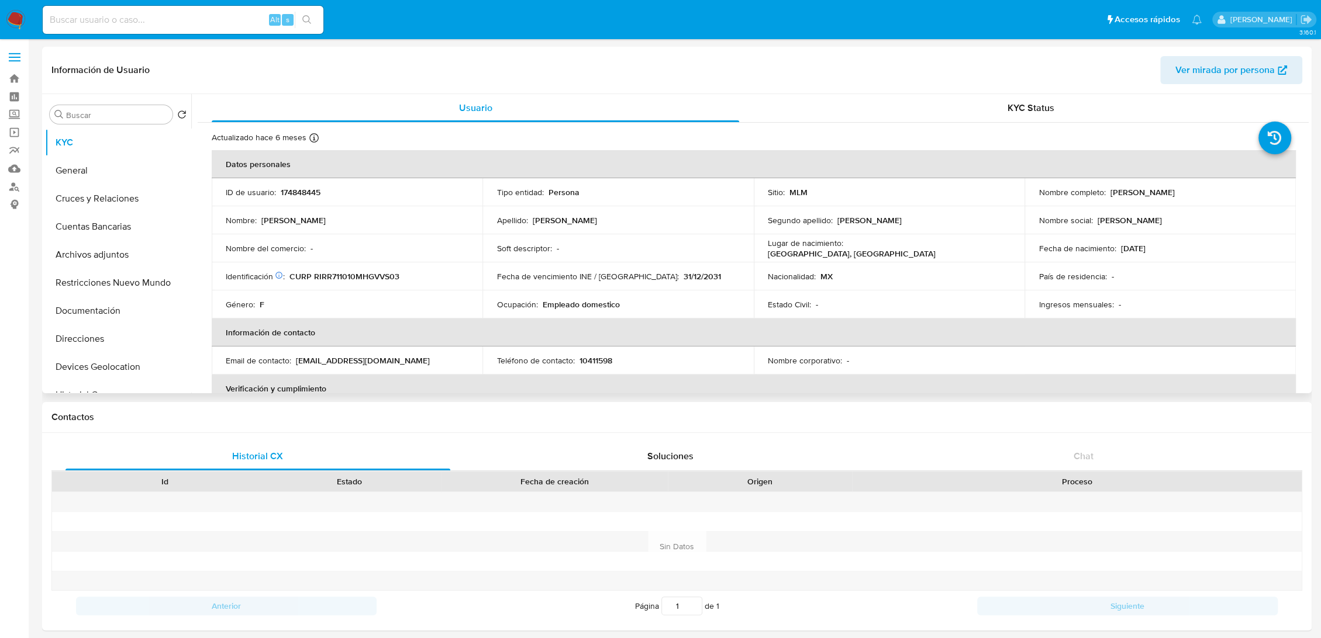
click at [407, 270] on td "Identificación CIC: 223615607 : CURP RIRR711010MHGVVS03" at bounding box center [347, 276] width 271 height 28
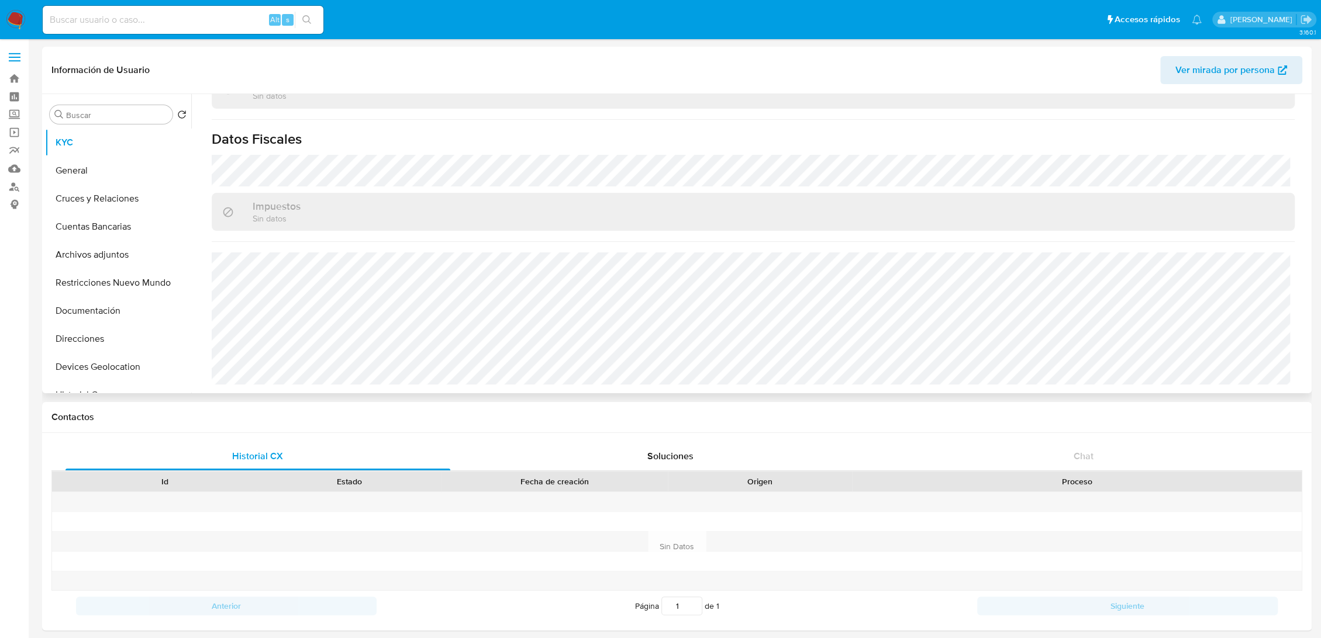
click at [191, 68] on header "Información de Usuario Ver mirada por persona" at bounding box center [676, 70] width 1250 height 28
click at [98, 158] on button "General" at bounding box center [113, 171] width 137 height 28
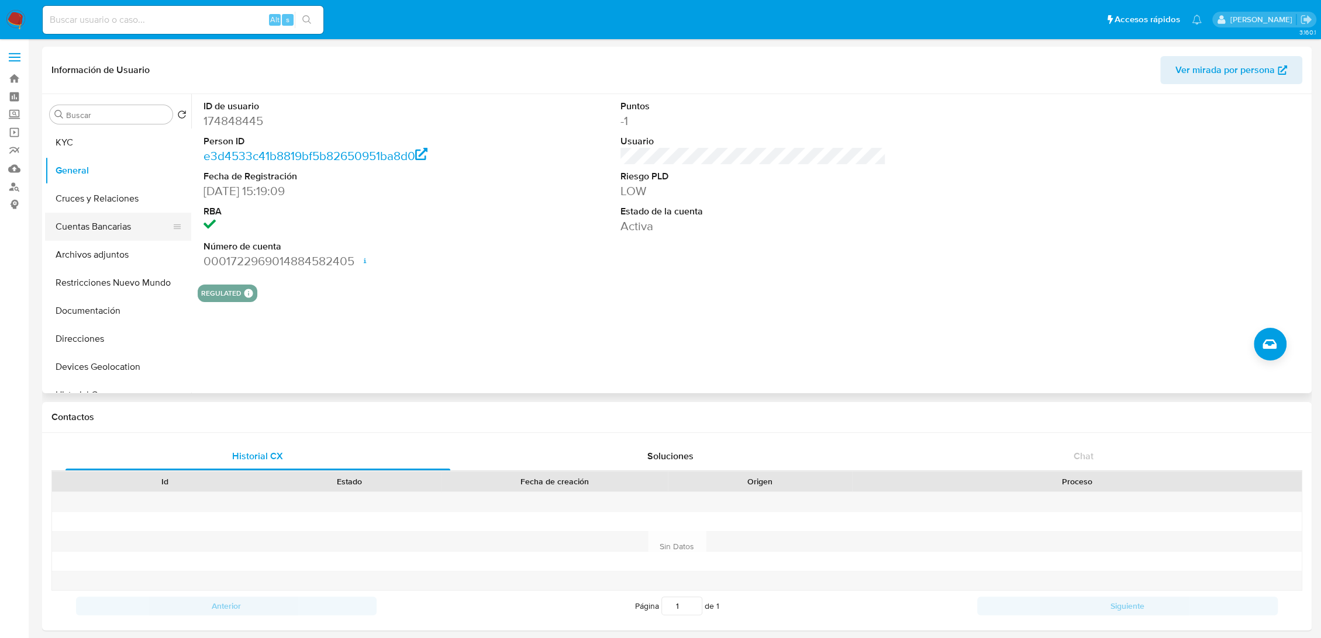
click at [119, 225] on button "Cuentas Bancarias" at bounding box center [113, 227] width 137 height 28
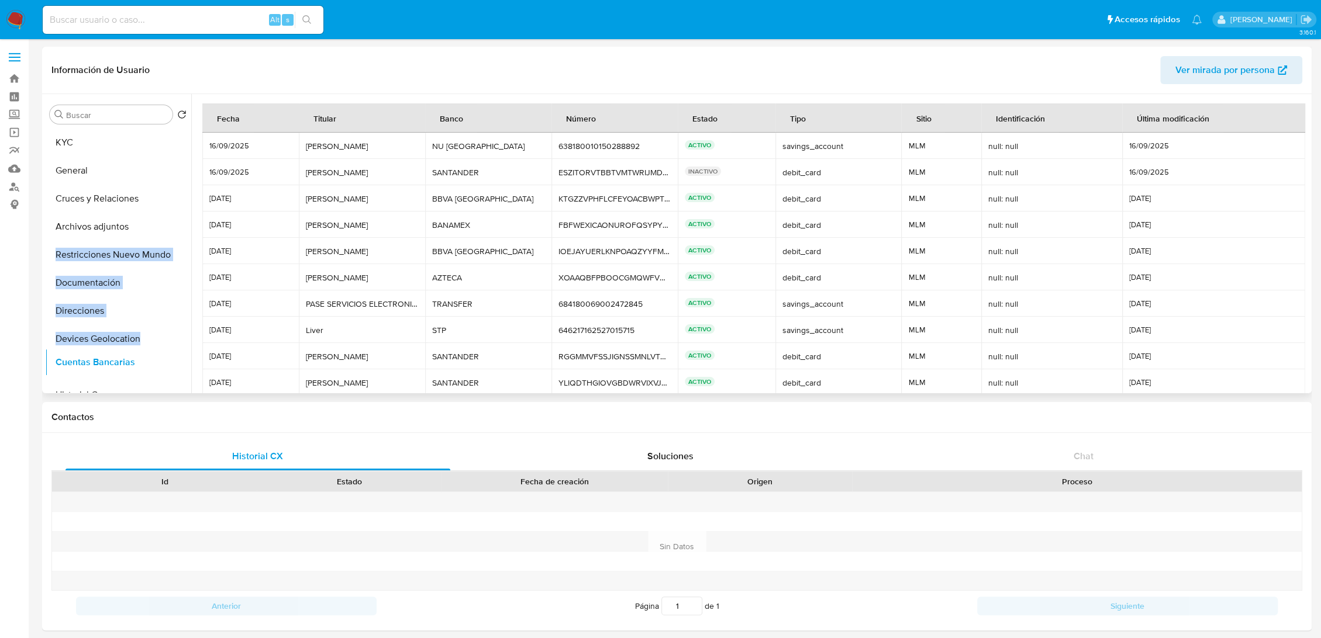
drag, startPoint x: 171, startPoint y: 227, endPoint x: 163, endPoint y: 362, distance: 135.9
click at [103, 246] on button "Restricciones Nuevo Mundo" at bounding box center [113, 255] width 137 height 28
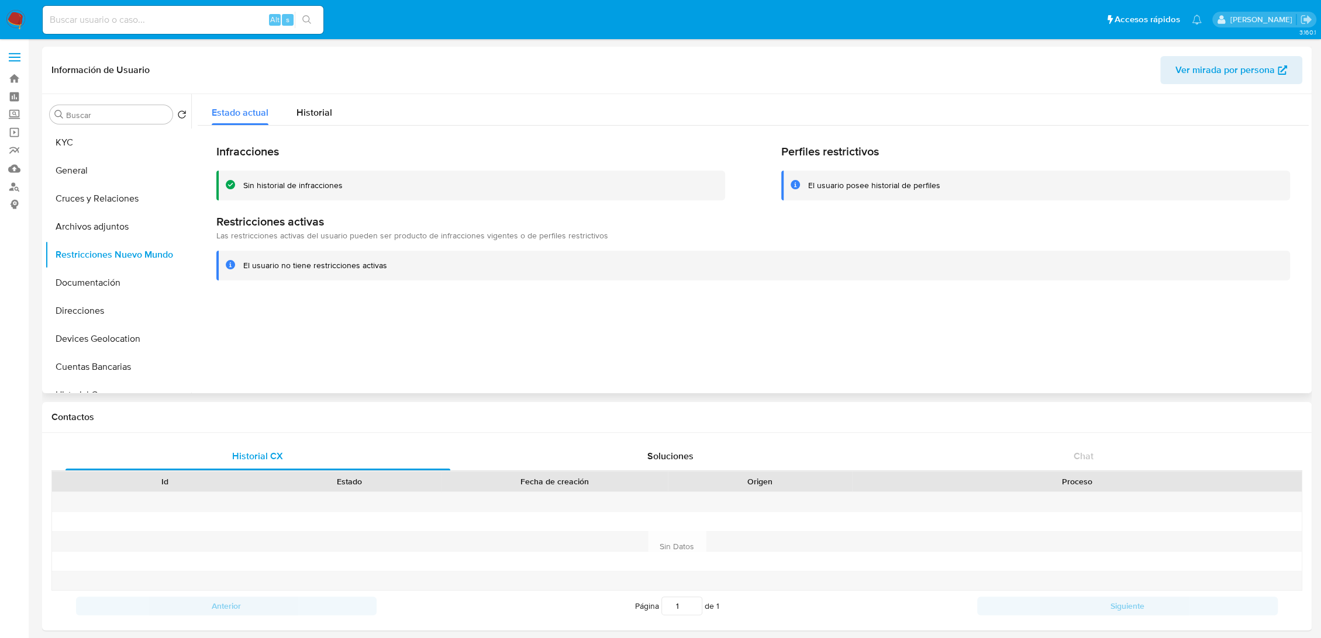
click at [193, 235] on div at bounding box center [749, 243] width 1117 height 299
click at [115, 273] on button "Documentación" at bounding box center [113, 283] width 137 height 28
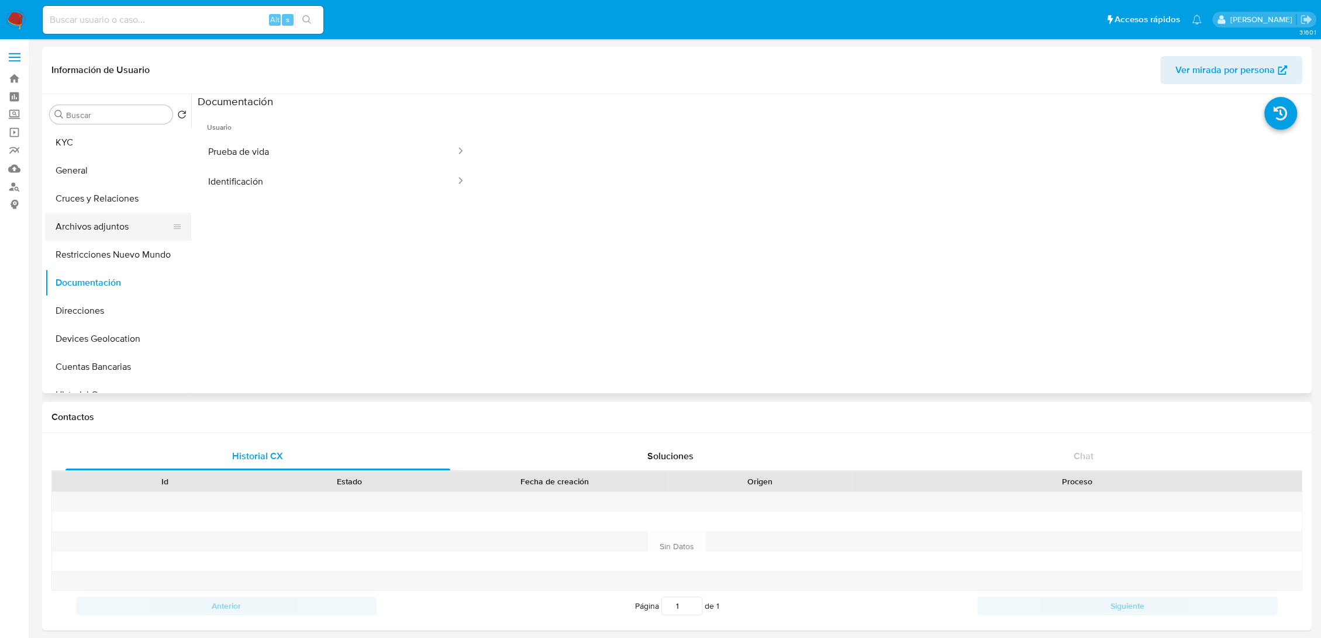
click at [119, 231] on button "Archivos adjuntos" at bounding box center [113, 227] width 137 height 28
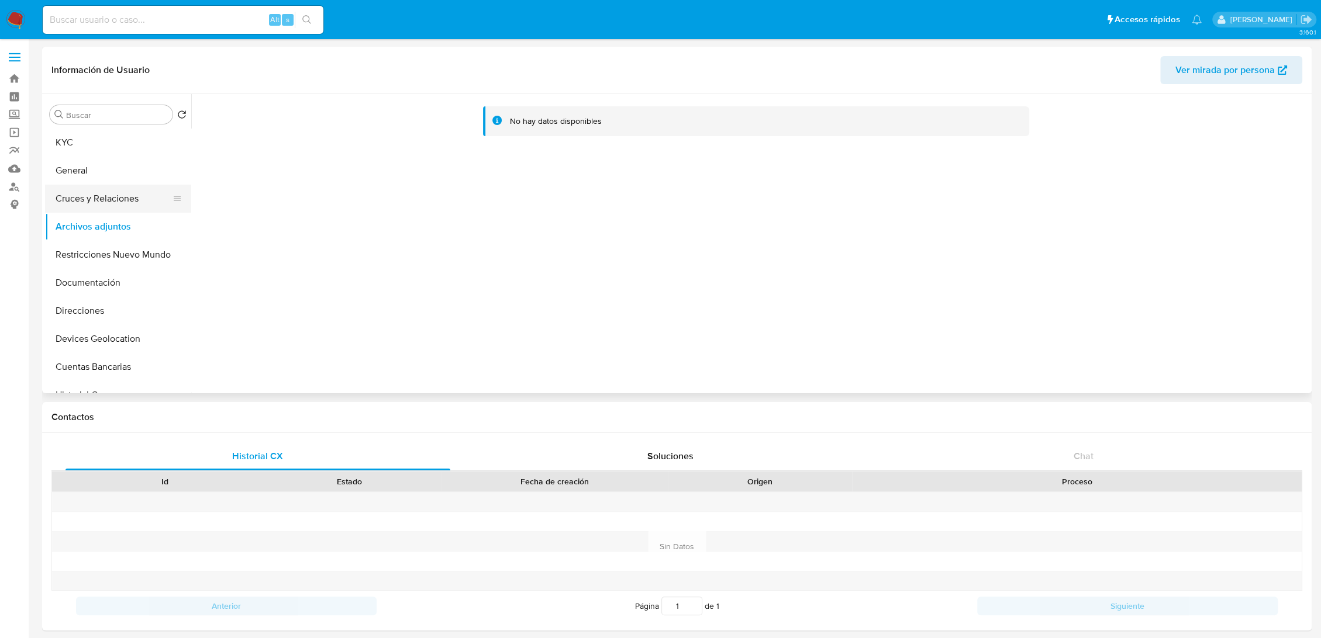
click at [109, 203] on button "Cruces y Relaciones" at bounding box center [113, 199] width 137 height 28
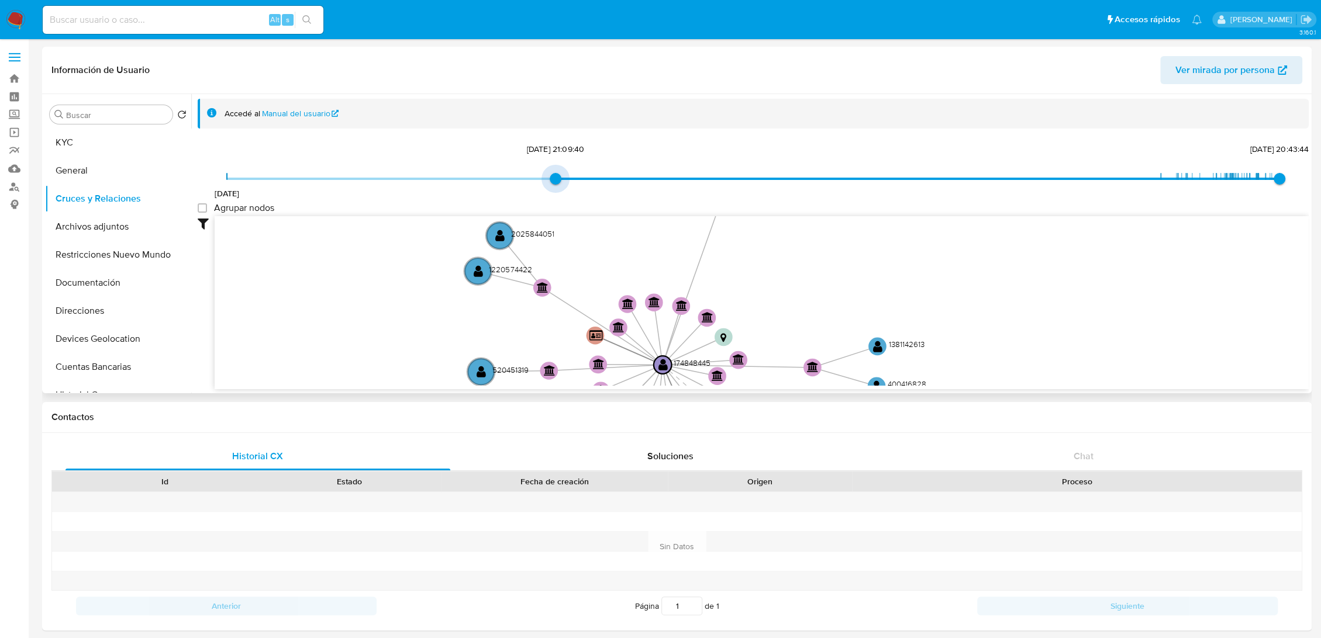
type input "1740888819000"
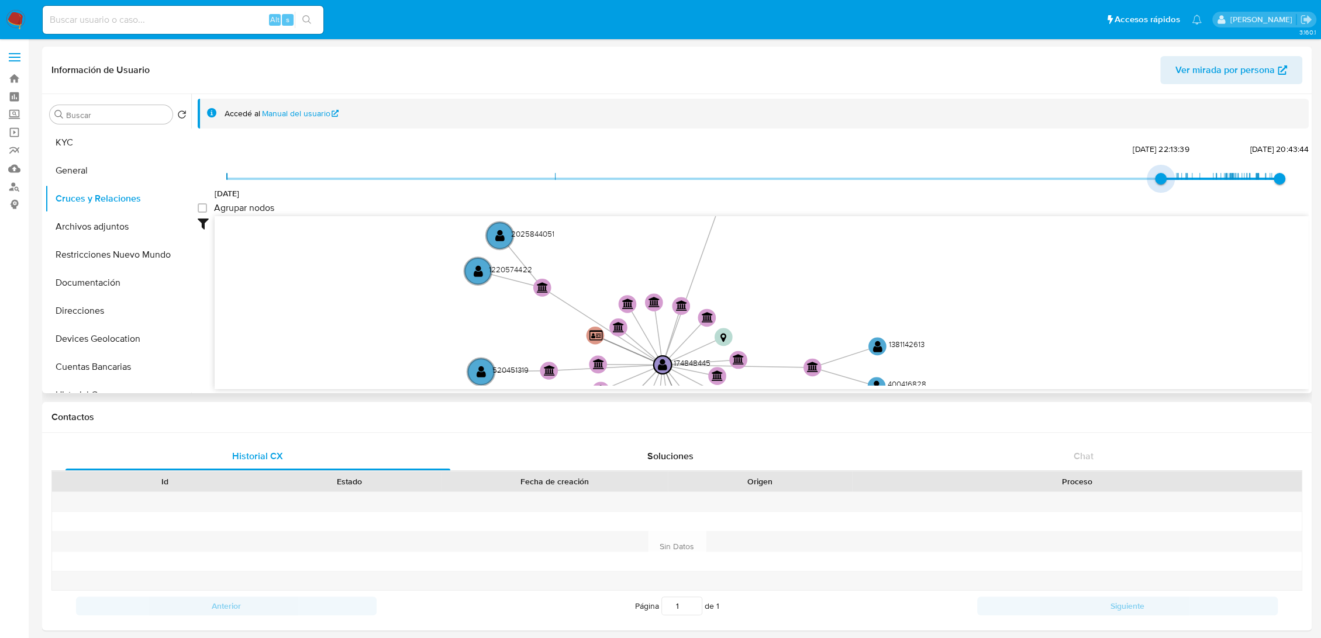
drag, startPoint x: 232, startPoint y: 179, endPoint x: 1141, endPoint y: 183, distance: 909.6
click at [1141, 183] on span "15/11/2020 1/3/2025, 22:13:39 16/9/2025, 20:43:44" at bounding box center [753, 179] width 1052 height 18
type input "1753757015000"
drag, startPoint x: 1272, startPoint y: 181, endPoint x: 1245, endPoint y: 183, distance: 26.9
click at [1245, 183] on span "28/7/2025, 20:43:35" at bounding box center [1249, 179] width 12 height 12
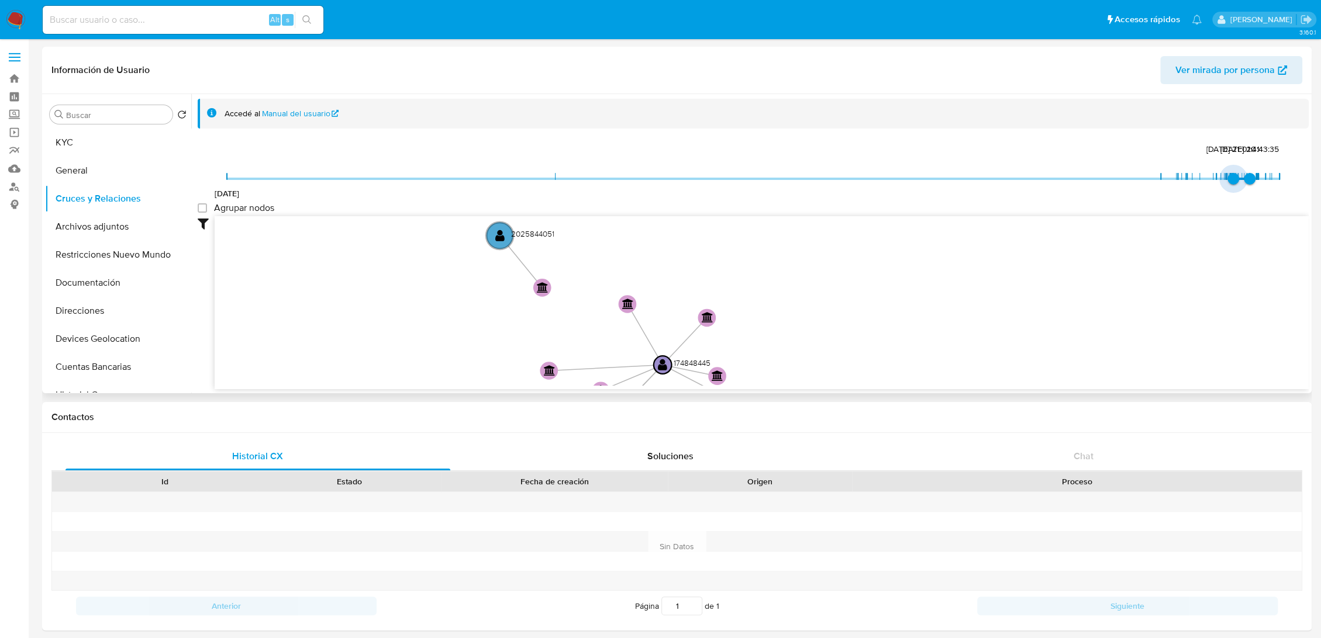
type input "1751508747000"
drag, startPoint x: 1153, startPoint y: 178, endPoint x: 1229, endPoint y: 179, distance: 76.6
click at [1229, 179] on span "2/7/2025, 20:12:27" at bounding box center [1234, 179] width 12 height 12
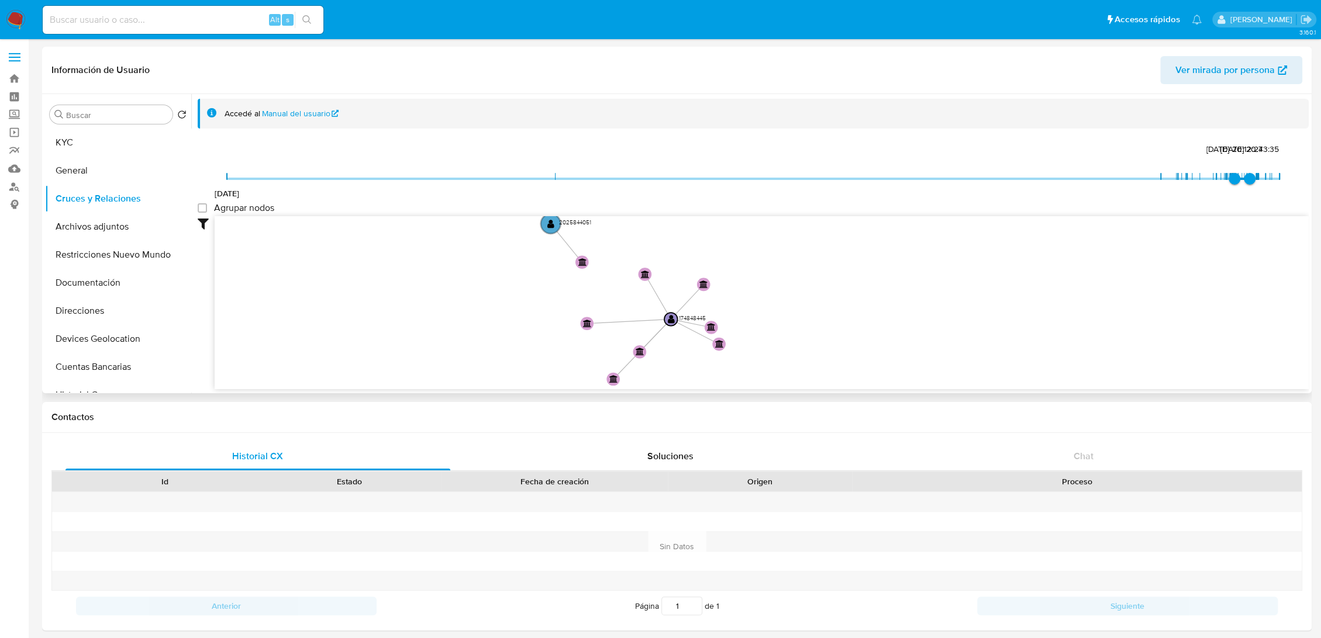
drag, startPoint x: 841, startPoint y: 289, endPoint x: 800, endPoint y: 261, distance: 49.3
click at [800, 261] on icon "device-67e9baf2a7f3bd178b6854f4  user-174848445  174848445 user-398877730  3…" at bounding box center [762, 301] width 1094 height 170
drag, startPoint x: 800, startPoint y: 261, endPoint x: 825, endPoint y: 330, distance: 73.4
click at [825, 330] on icon "device-67e9baf2a7f3bd178b6854f4  user-174848445  174848445 user-398877730  3…" at bounding box center [762, 301] width 1094 height 170
drag, startPoint x: 825, startPoint y: 330, endPoint x: 756, endPoint y: 372, distance: 80.5
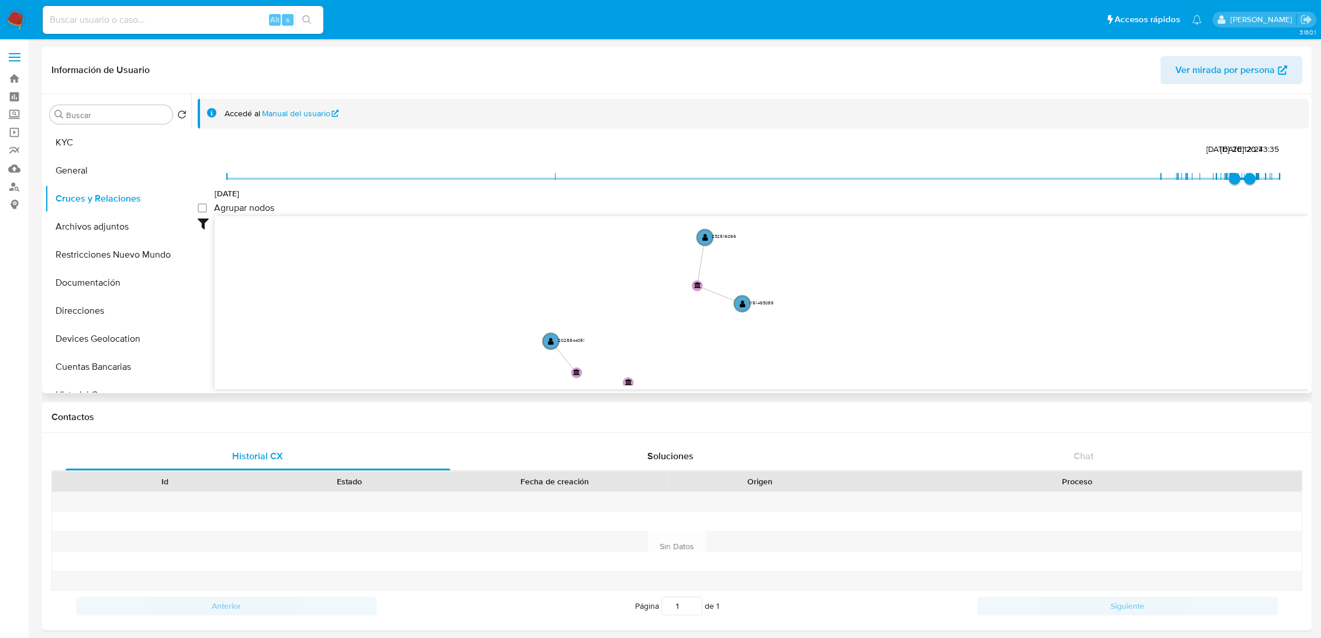
click at [756, 372] on icon "device-67e9baf2a7f3bd178b6854f4  user-174848445  174848445 user-398877730  3…" at bounding box center [762, 301] width 1094 height 170
drag, startPoint x: 756, startPoint y: 372, endPoint x: 738, endPoint y: 340, distance: 36.9
click at [738, 340] on icon "device-67e9baf2a7f3bd178b6854f4  user-174848445  174848445 user-398877730  3…" at bounding box center [762, 301] width 1094 height 170
drag, startPoint x: 738, startPoint y: 340, endPoint x: 716, endPoint y: 322, distance: 29.1
click at [716, 322] on icon "device-67e9baf2a7f3bd178b6854f4  user-174848445  174848445 user-398877730  3…" at bounding box center [762, 301] width 1094 height 170
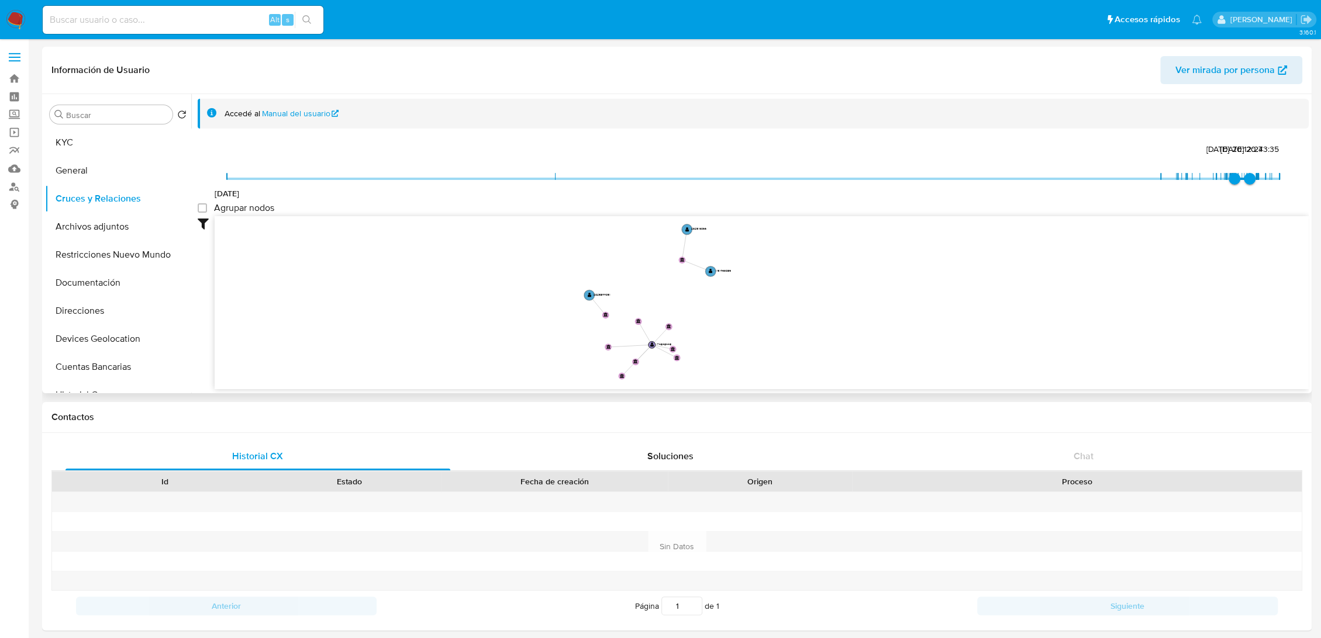
click at [718, 318] on icon "device-67e9baf2a7f3bd178b6854f4  user-174848445  174848445 user-398877730  3…" at bounding box center [762, 301] width 1094 height 170
click at [295, 249] on icon "device-67e9baf2a7f3bd178b6854f4  user-174848445  174848445 user-398877730  3…" at bounding box center [762, 301] width 1094 height 170
click at [98, 230] on button "Archivos adjuntos" at bounding box center [113, 227] width 137 height 28
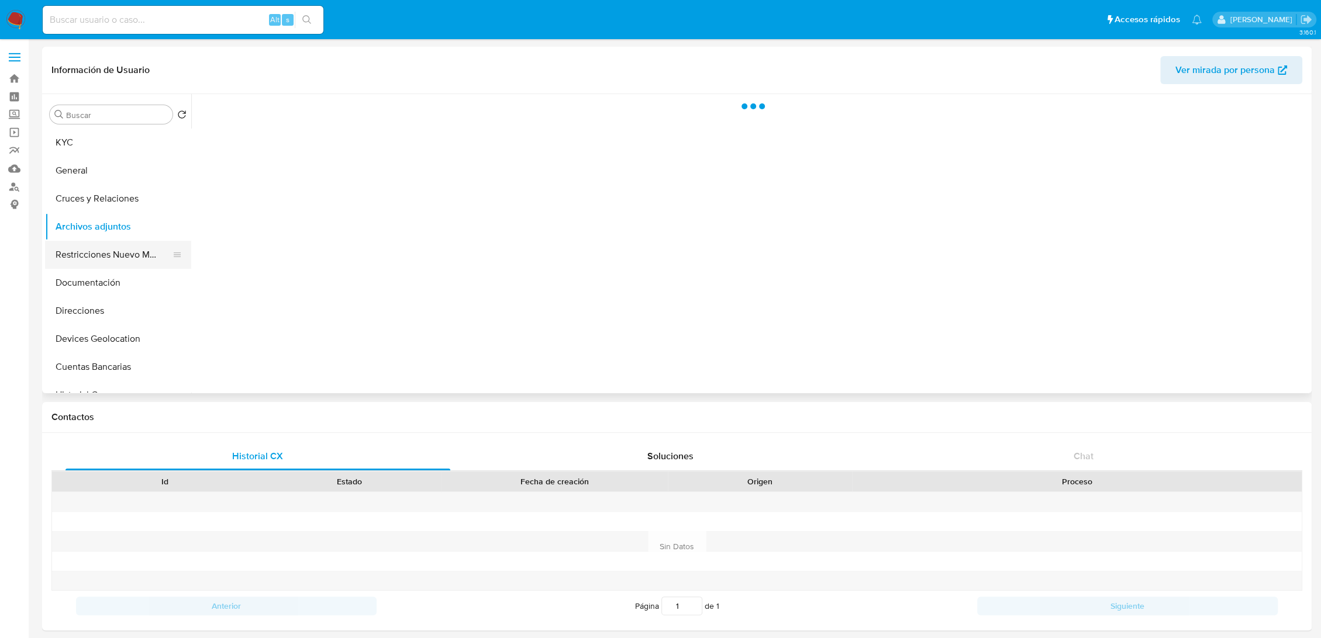
click at [121, 256] on button "Restricciones Nuevo Mundo" at bounding box center [113, 255] width 137 height 28
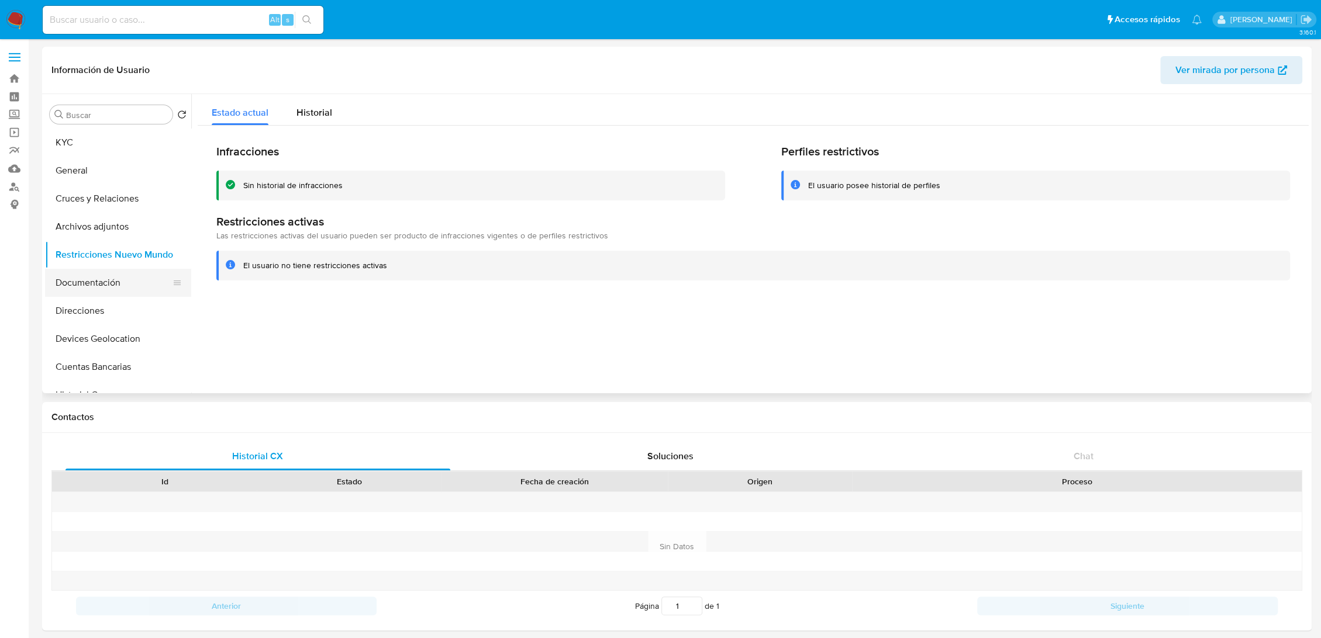
click at [98, 288] on button "Documentación" at bounding box center [113, 283] width 137 height 28
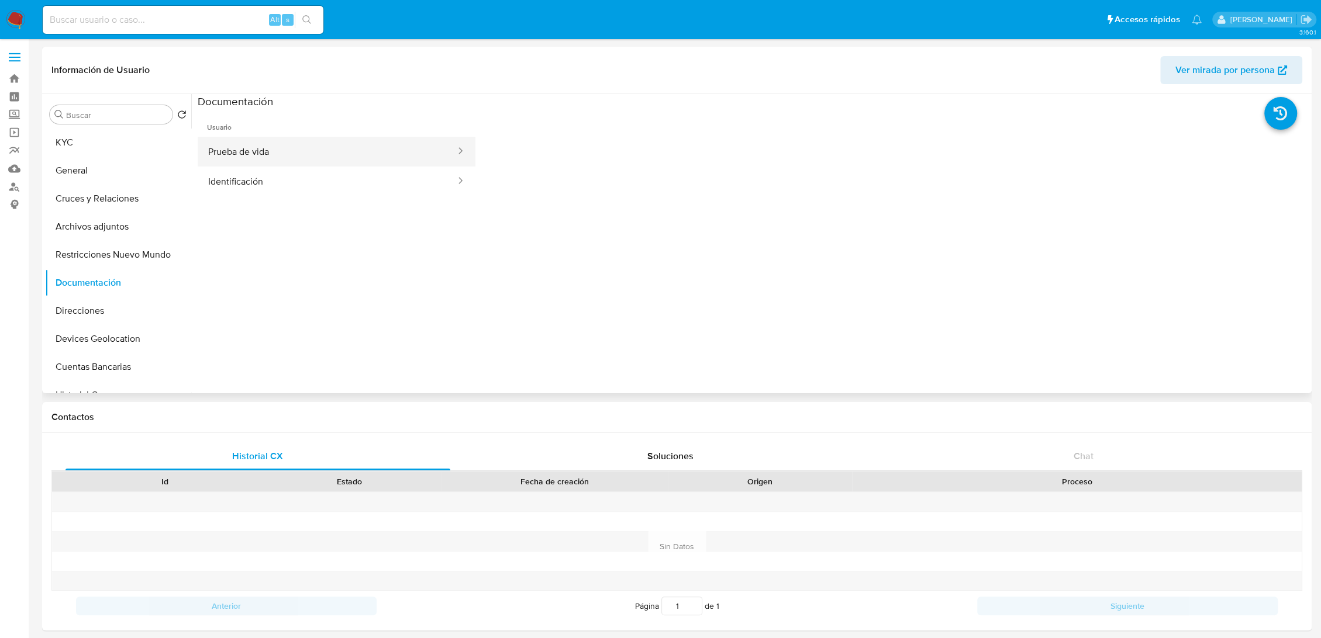
click at [278, 160] on button "Prueba de vida" at bounding box center [327, 152] width 259 height 30
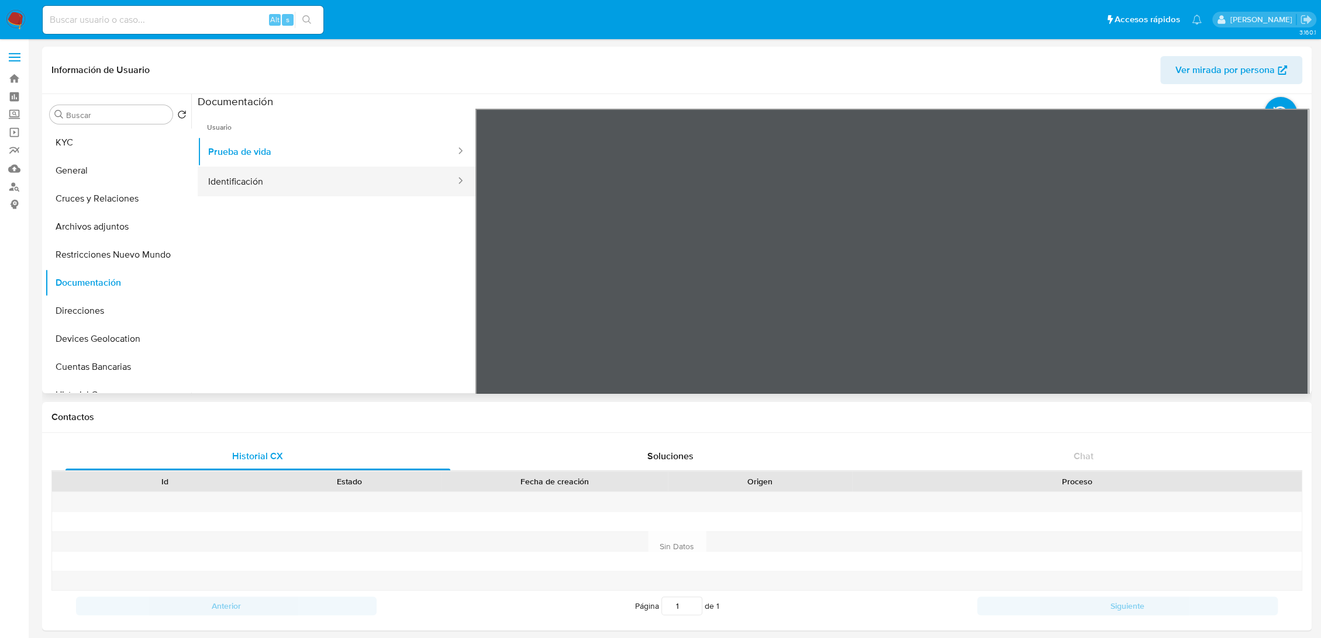
click at [289, 176] on button "Identificación" at bounding box center [327, 182] width 259 height 30
click at [338, 333] on ul "Usuario Prueba de vida Identificación" at bounding box center [337, 277] width 278 height 337
click at [105, 311] on button "Direcciones" at bounding box center [113, 311] width 137 height 28
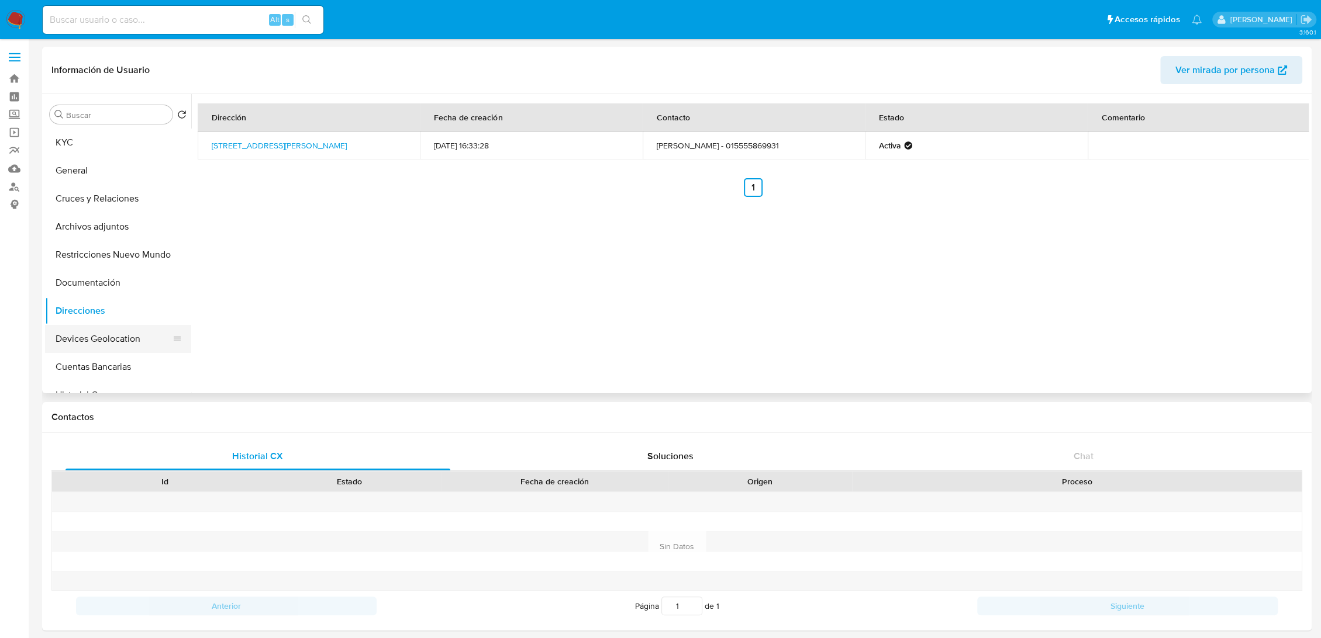
click at [87, 335] on button "Devices Geolocation" at bounding box center [113, 339] width 137 height 28
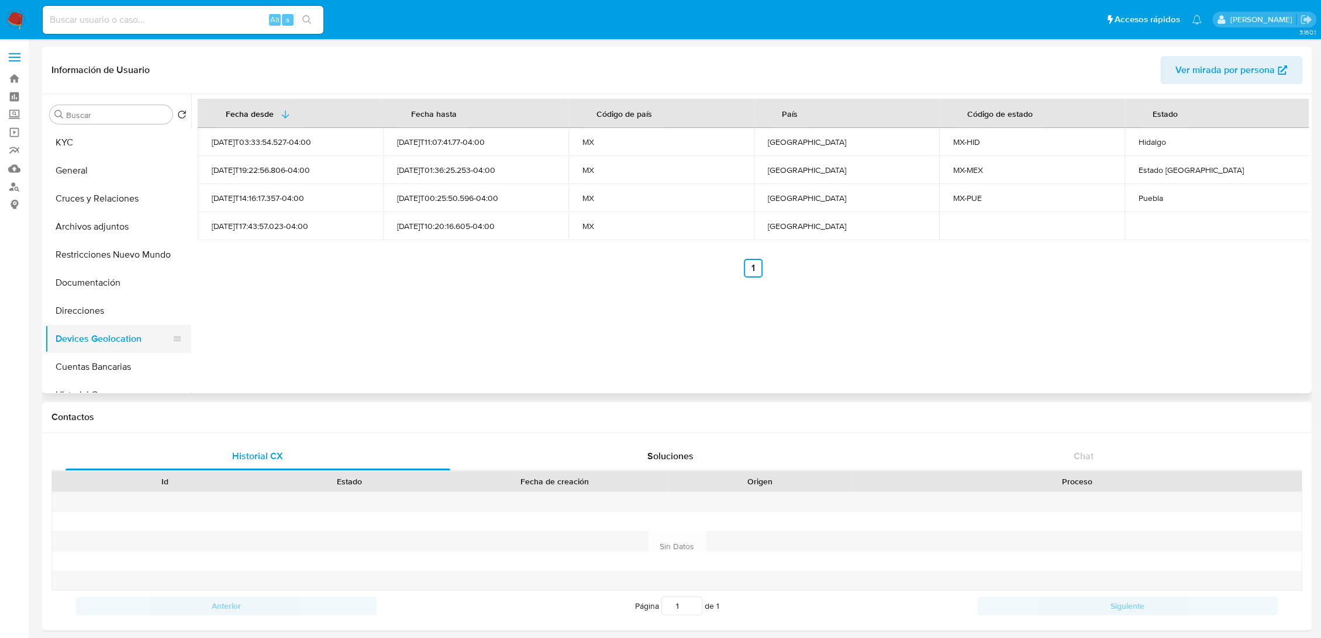
scroll to position [47, 0]
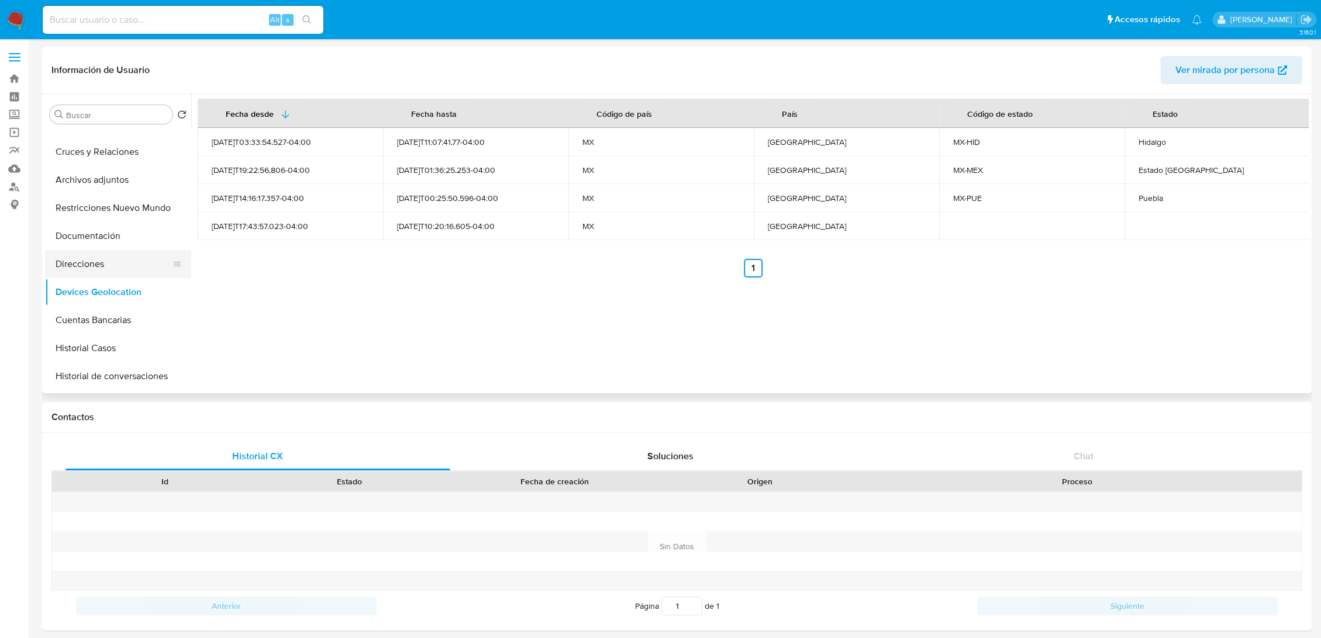
click at [85, 253] on button "Direcciones" at bounding box center [113, 264] width 137 height 28
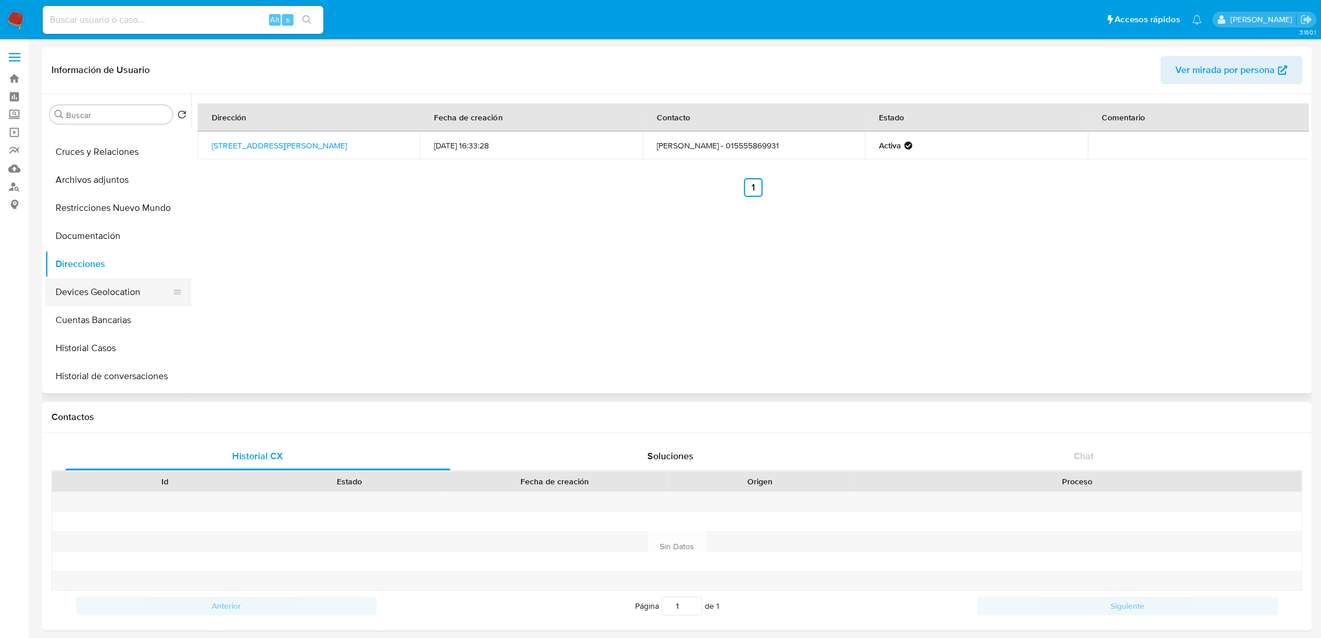
click at [92, 286] on button "Devices Geolocation" at bounding box center [113, 292] width 137 height 28
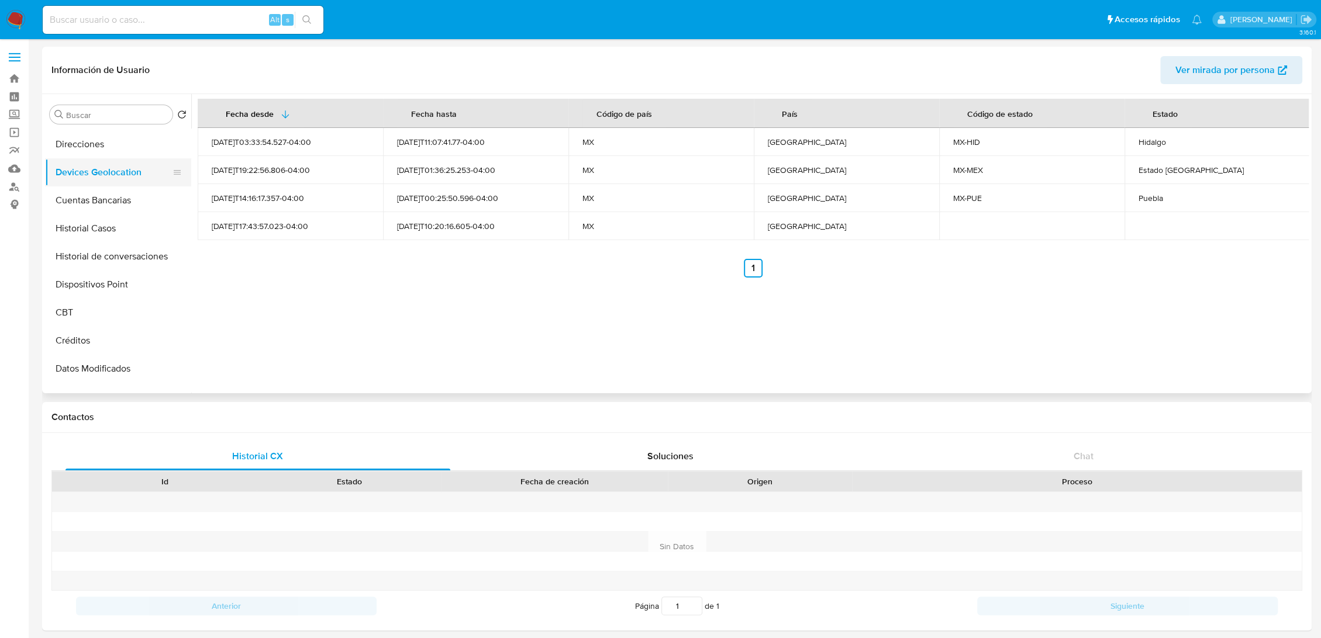
scroll to position [168, 0]
click at [92, 224] on button "Historial Casos" at bounding box center [113, 227] width 137 height 28
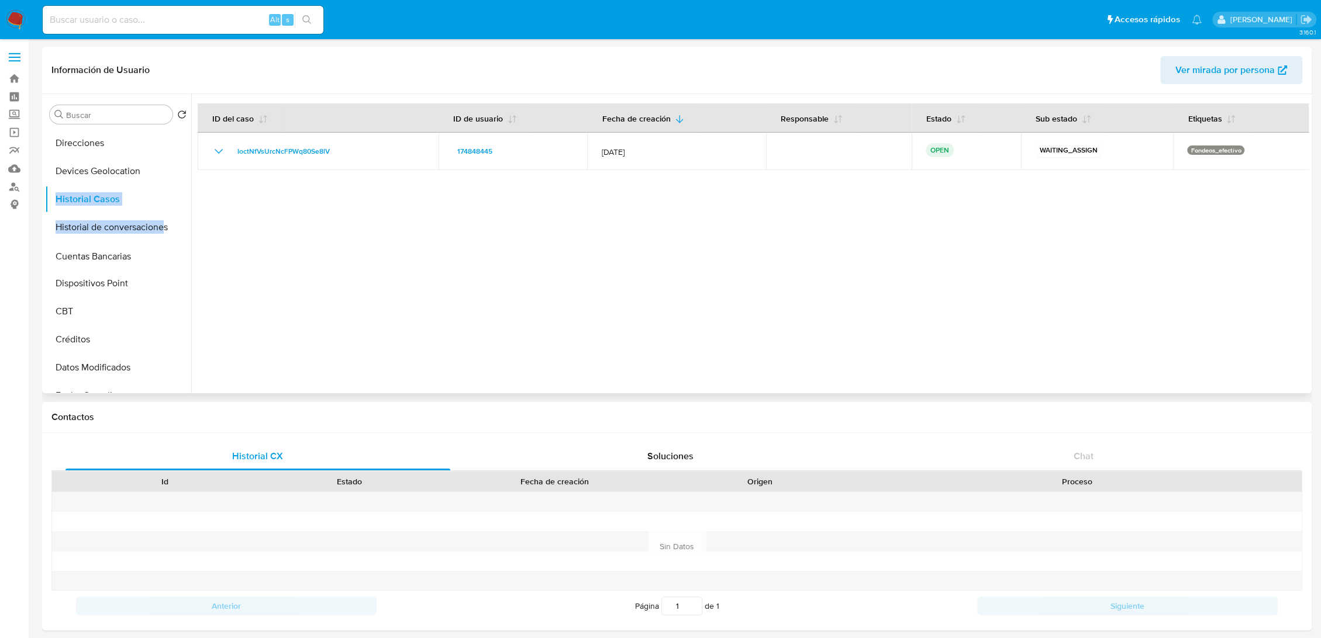
drag, startPoint x: 170, startPoint y: 197, endPoint x: 164, endPoint y: 254, distance: 57.6
click at [118, 198] on button "Historial Casos" at bounding box center [113, 199] width 137 height 28
click at [253, 229] on div at bounding box center [749, 243] width 1117 height 299
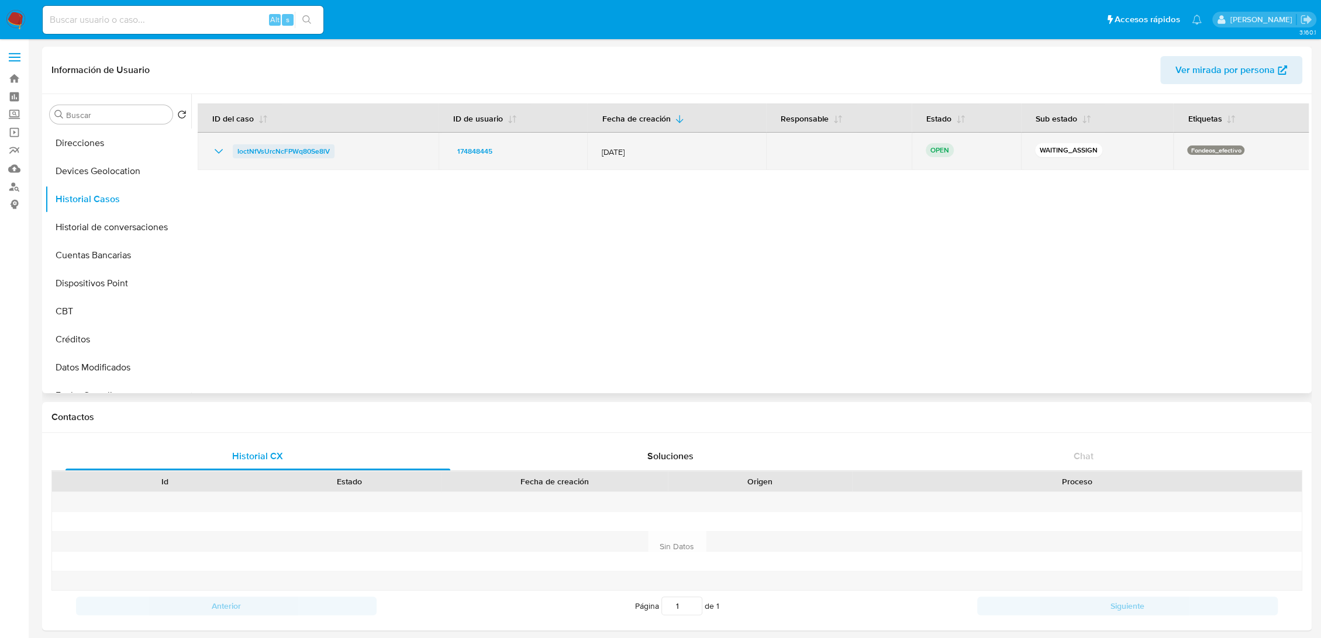
click at [270, 144] on span "IoctNfVsUrcNcFPWq80Se8lV" at bounding box center [283, 151] width 92 height 14
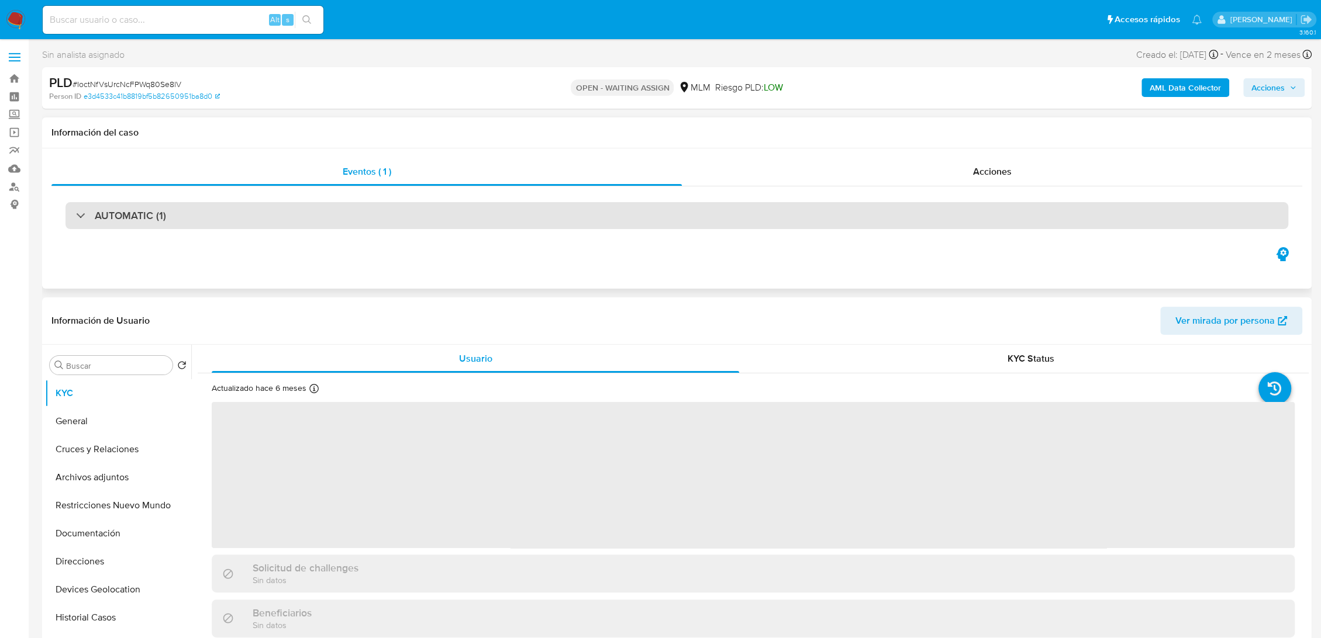
select select "10"
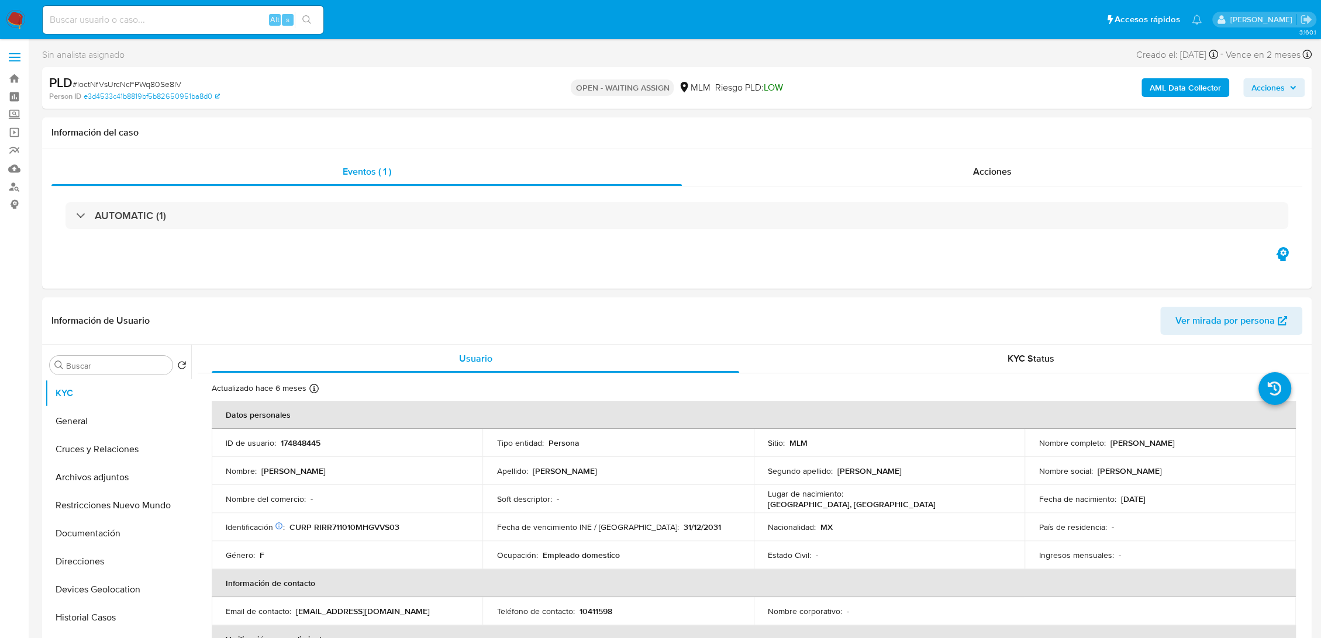
click at [1289, 81] on span "Acciones" at bounding box center [1273, 88] width 45 height 16
click at [669, 158] on div "Eventos ( 1 )" at bounding box center [366, 172] width 630 height 28
click at [913, 160] on div "Acciones" at bounding box center [992, 172] width 620 height 28
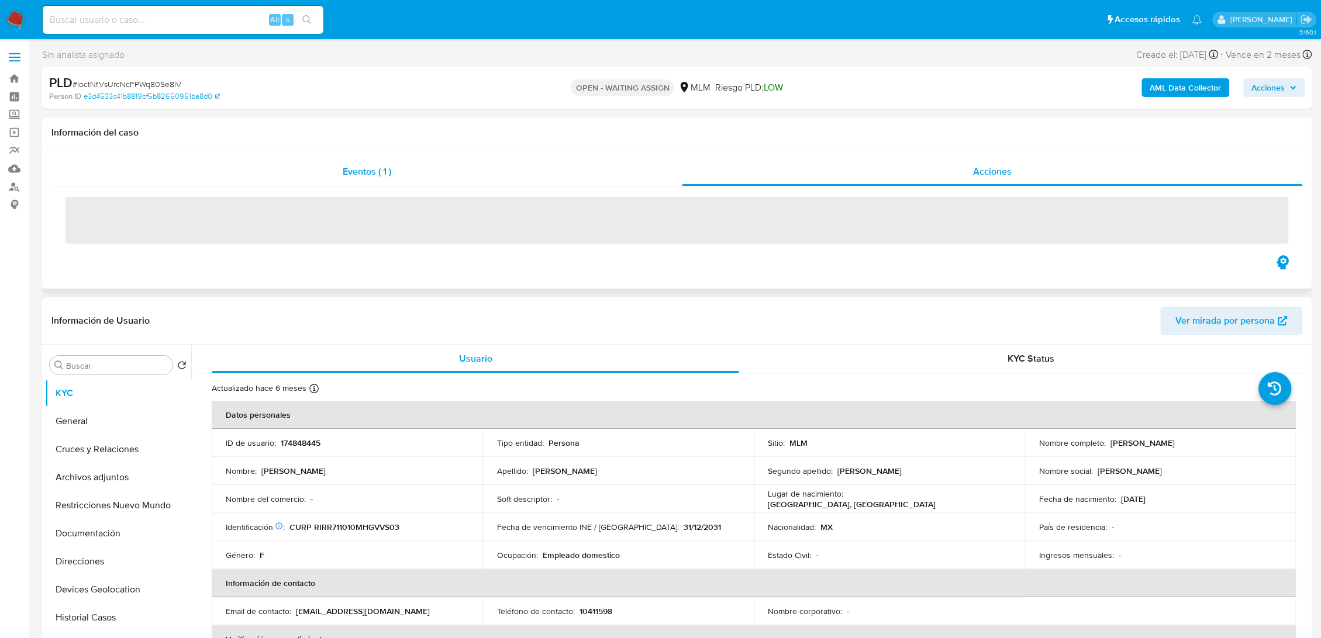
click at [485, 165] on div "Eventos ( 1 )" at bounding box center [366, 172] width 630 height 28
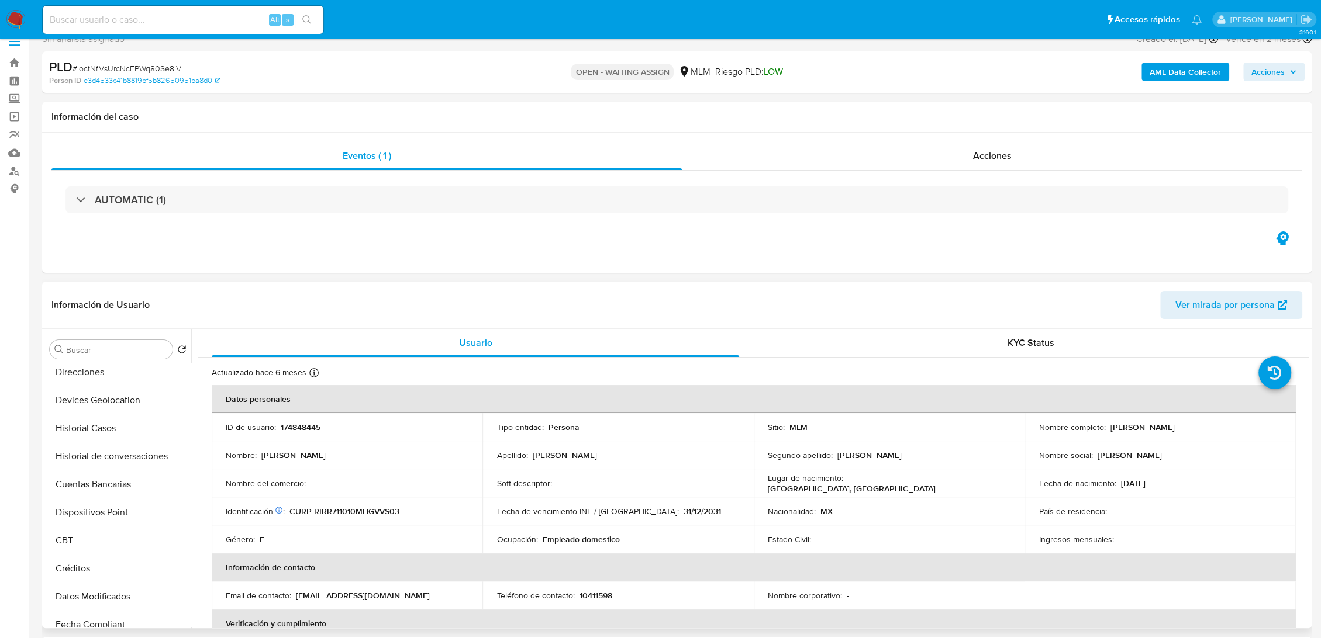
scroll to position [174, 0]
click at [100, 414] on button "Historial Casos" at bounding box center [113, 428] width 137 height 28
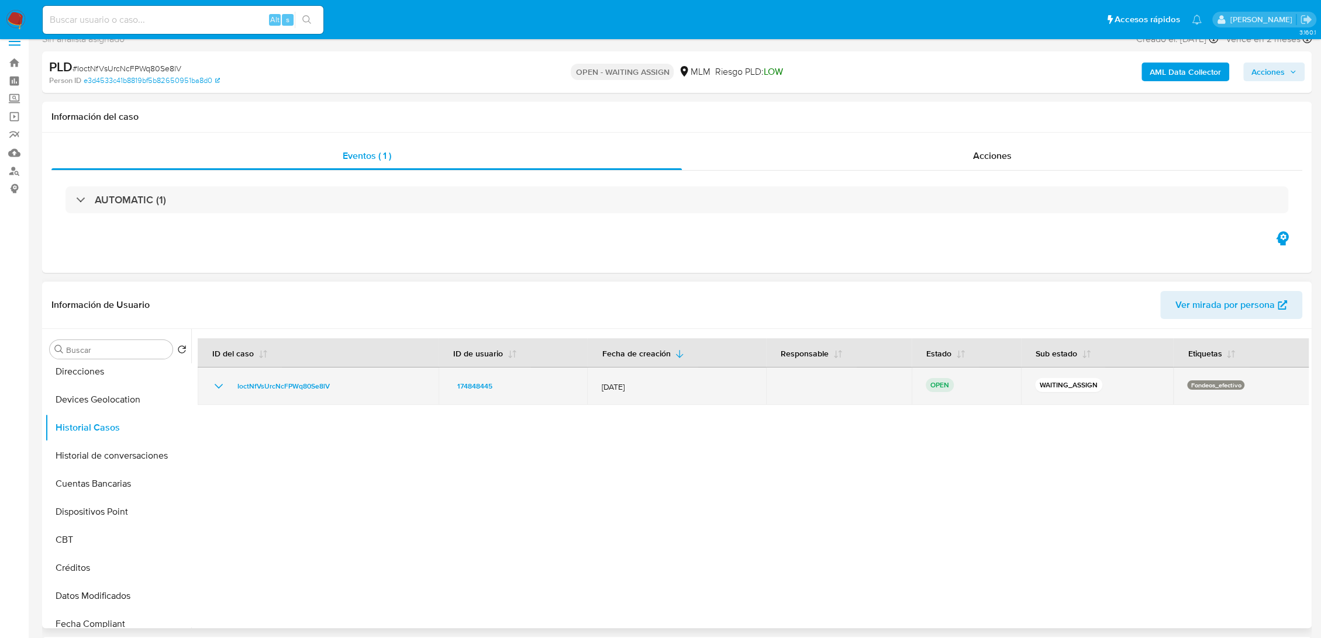
drag, startPoint x: 310, startPoint y: 386, endPoint x: 336, endPoint y: 388, distance: 26.3
click at [336, 388] on div "IoctNfVsUrcNcFPWq80Se8lV" at bounding box center [318, 386] width 213 height 14
drag, startPoint x: 336, startPoint y: 388, endPoint x: 234, endPoint y: 385, distance: 102.3
click at [234, 385] on div "IoctNfVsUrcNcFPWq80Se8lV" at bounding box center [318, 386] width 213 height 14
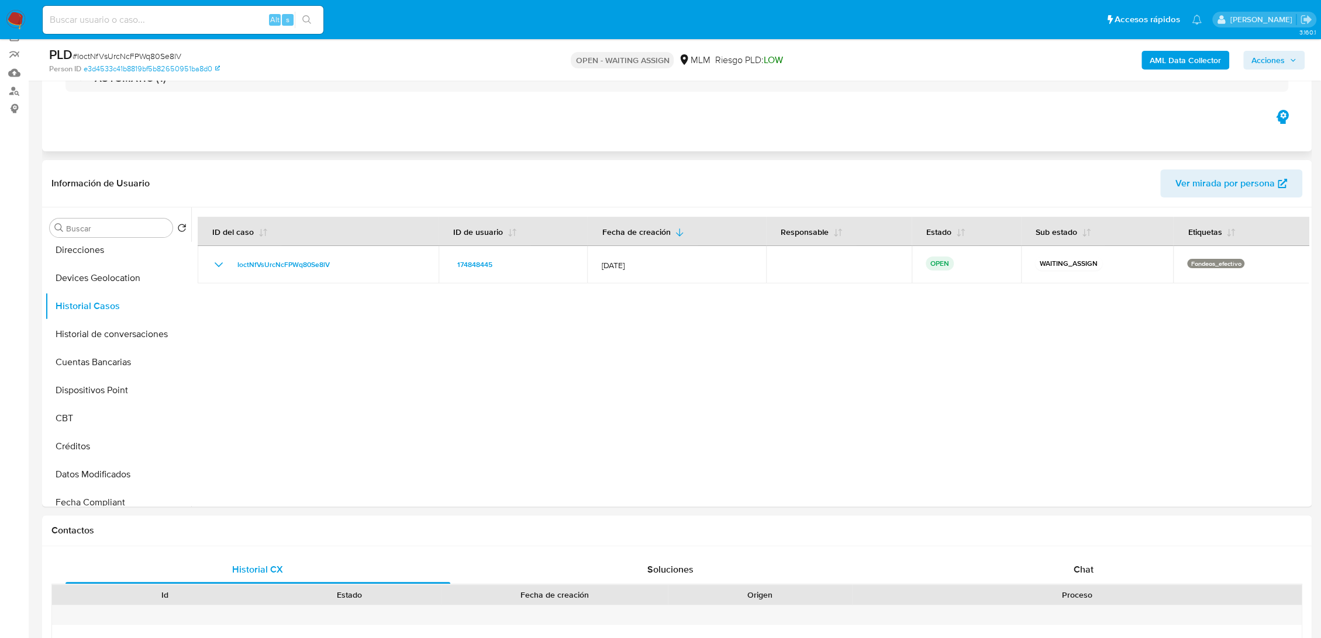
scroll to position [65, 0]
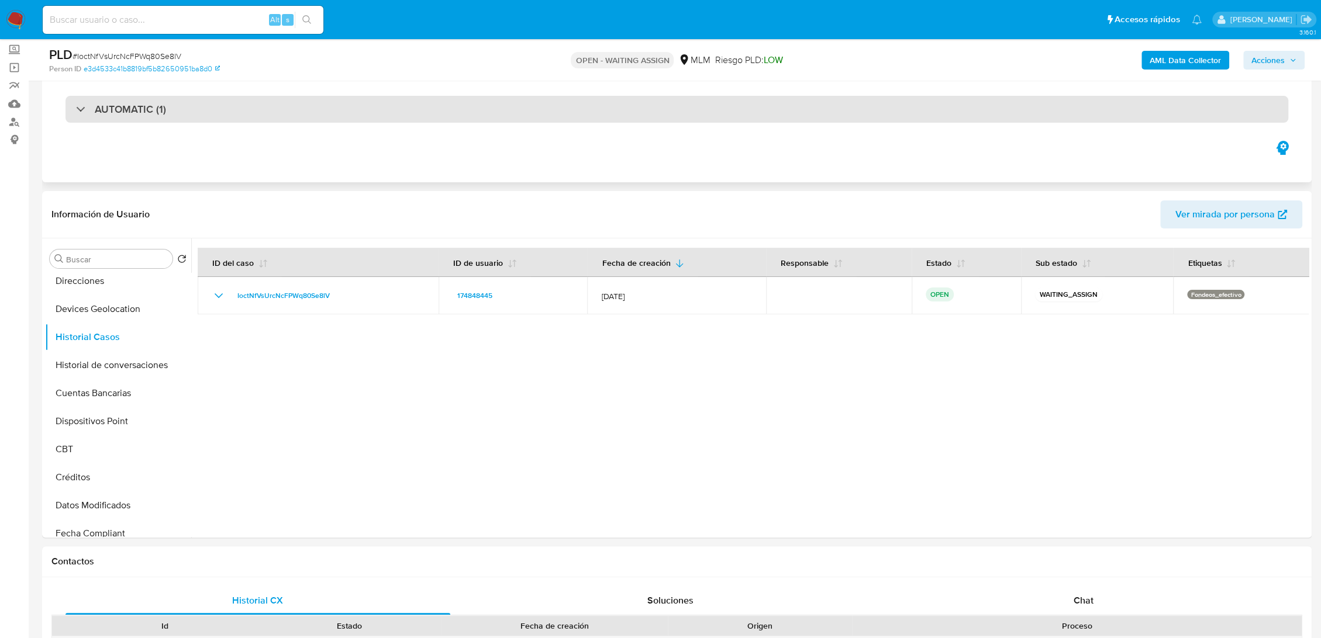
click at [188, 96] on div "AUTOMATIC (1)" at bounding box center [676, 109] width 1222 height 27
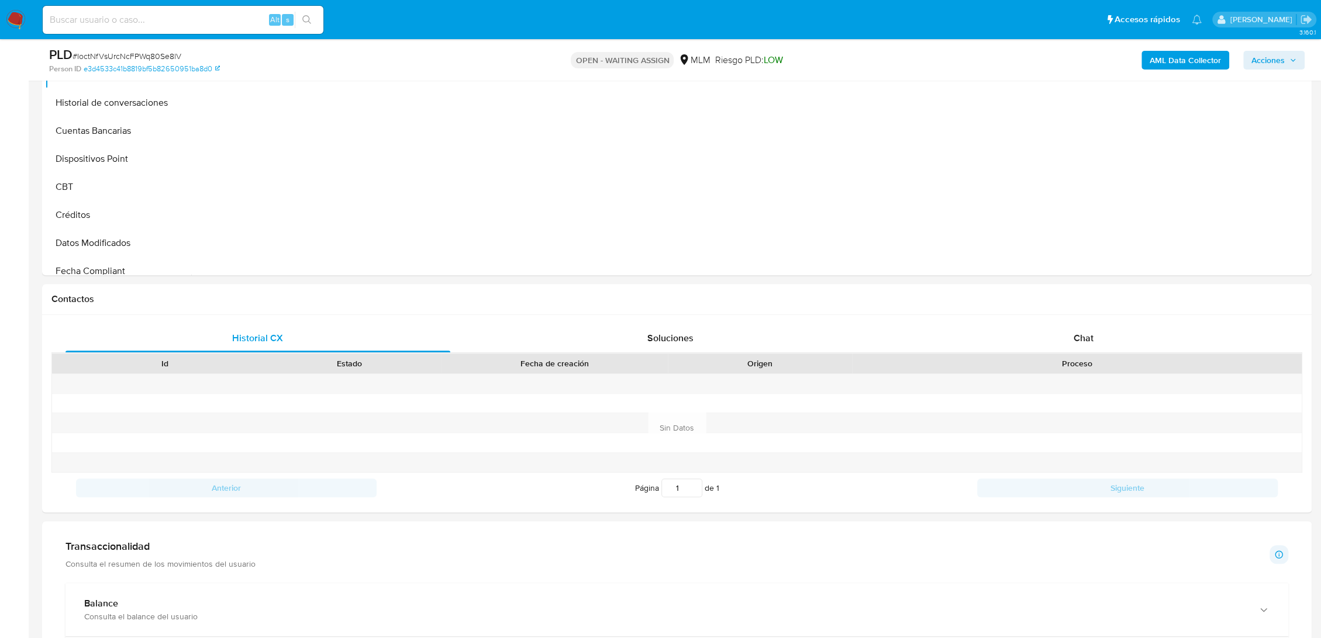
scroll to position [421, 0]
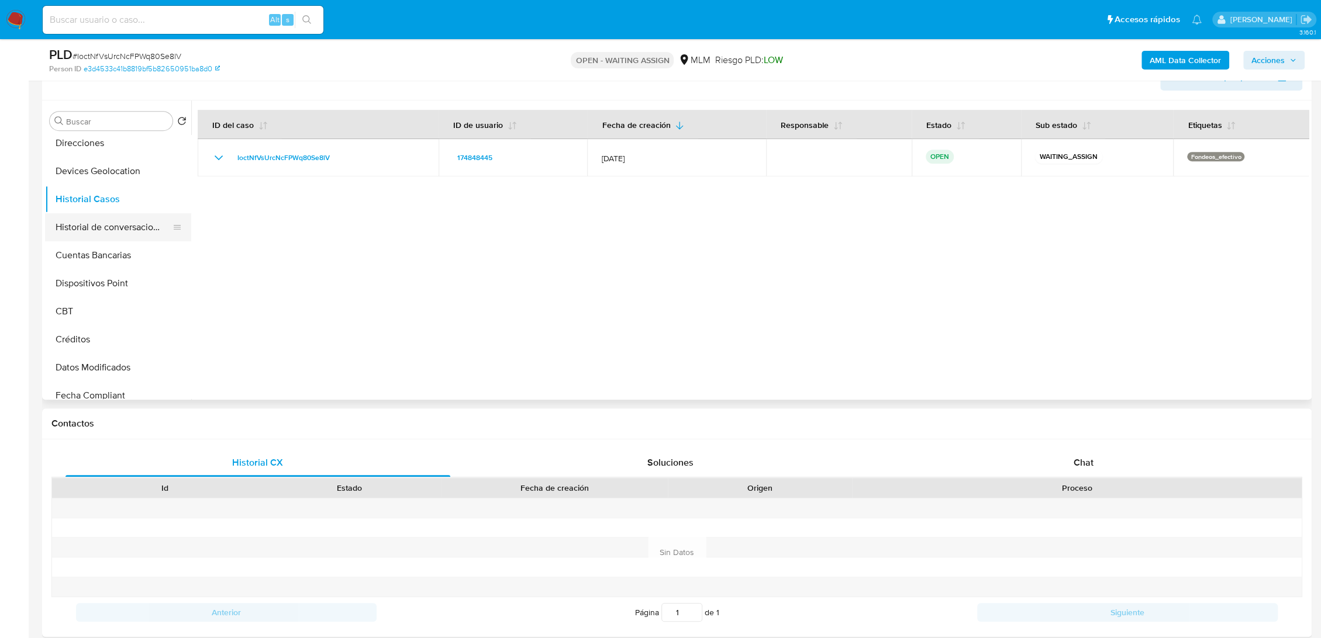
click at [89, 227] on button "Historial de conversaciones" at bounding box center [113, 227] width 137 height 28
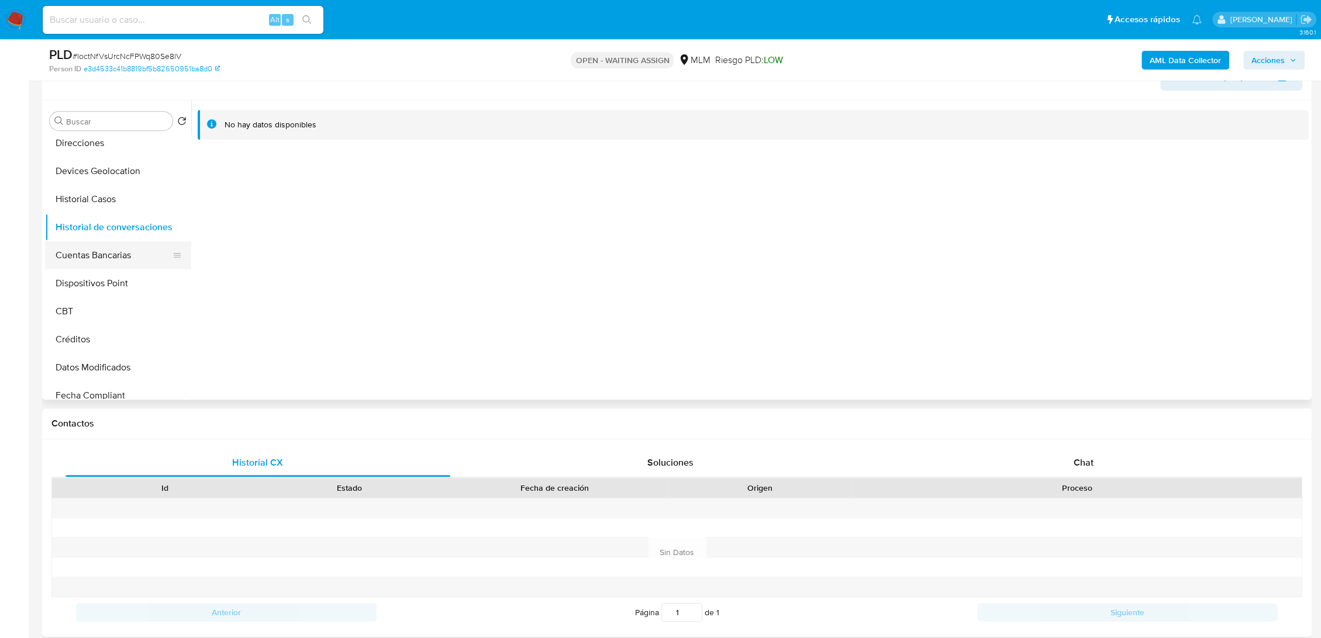
click at [84, 263] on button "Cuentas Bancarias" at bounding box center [113, 255] width 137 height 28
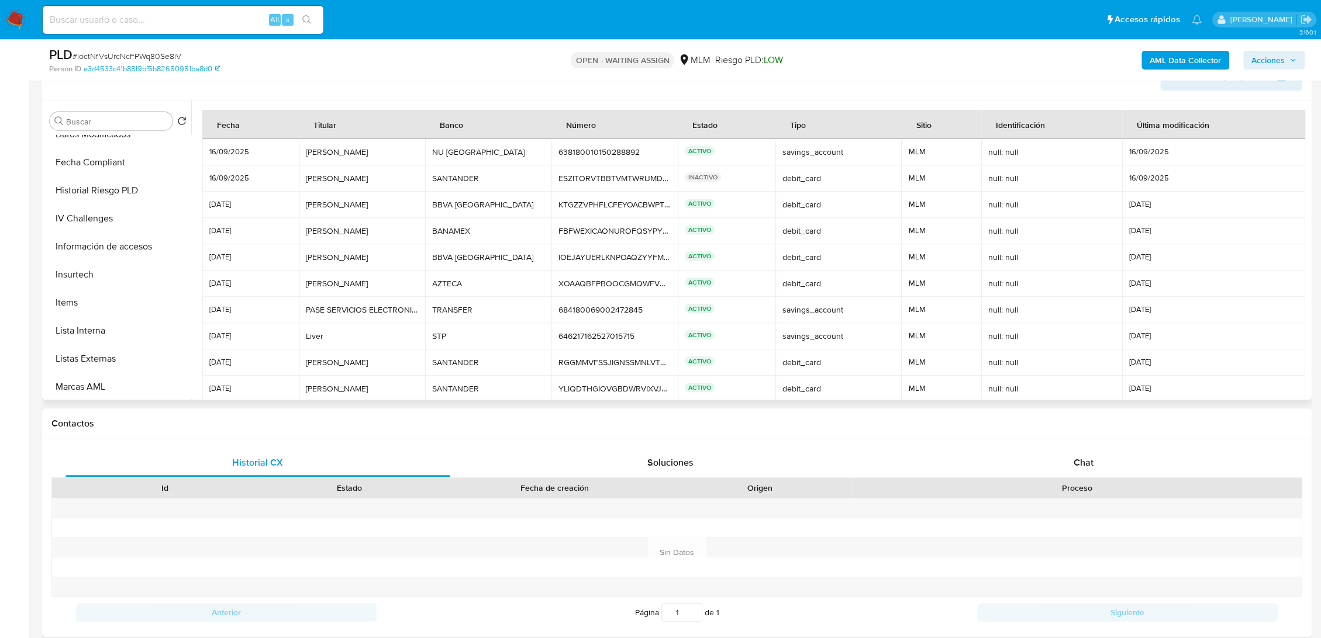
scroll to position [408, 0]
click at [78, 293] on button "Items" at bounding box center [113, 302] width 137 height 28
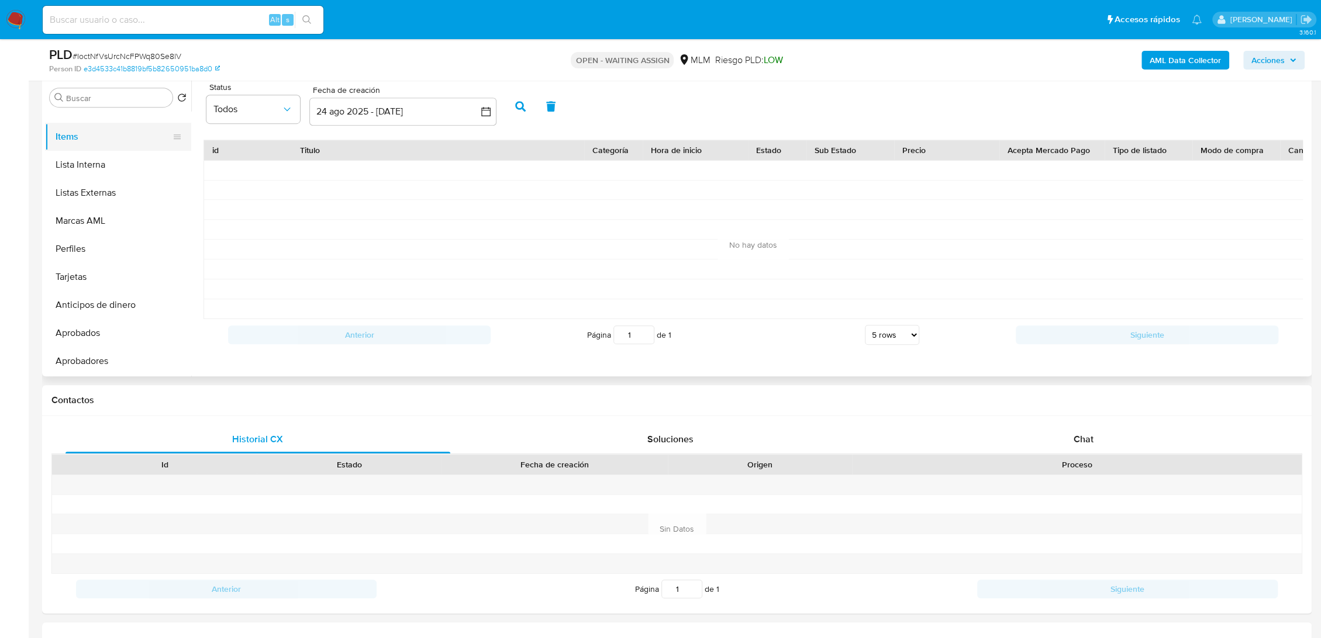
scroll to position [467, 0]
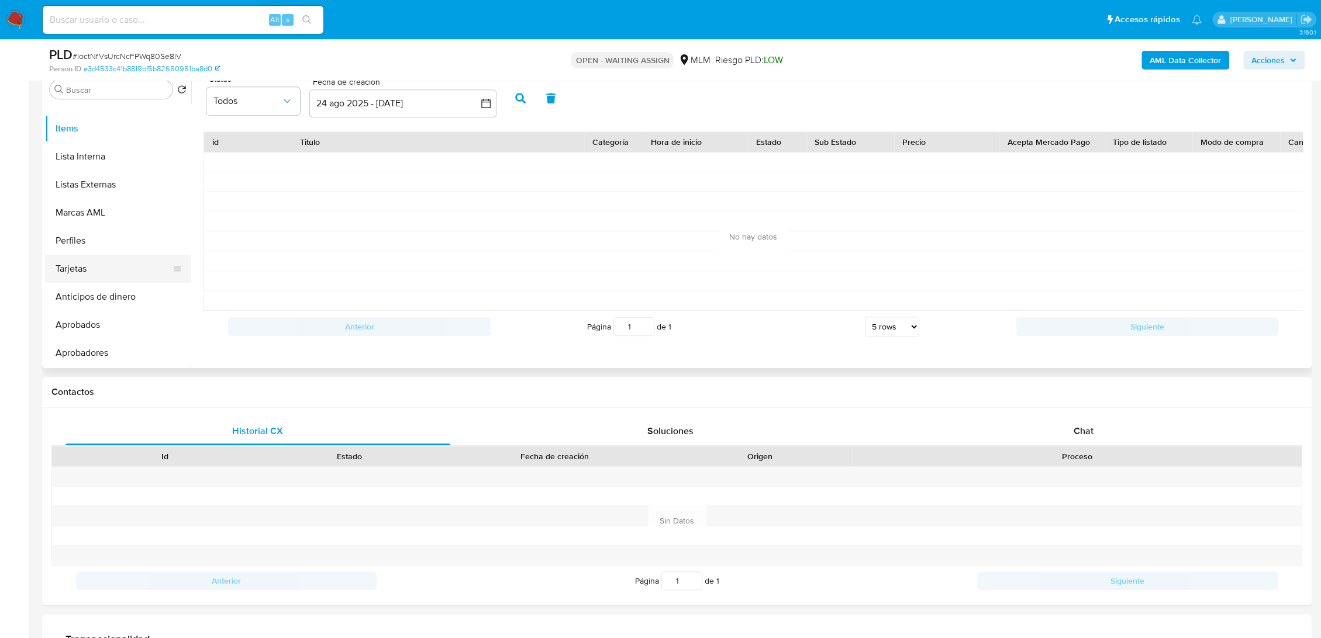
click at [95, 257] on button "Tarjetas" at bounding box center [113, 269] width 137 height 28
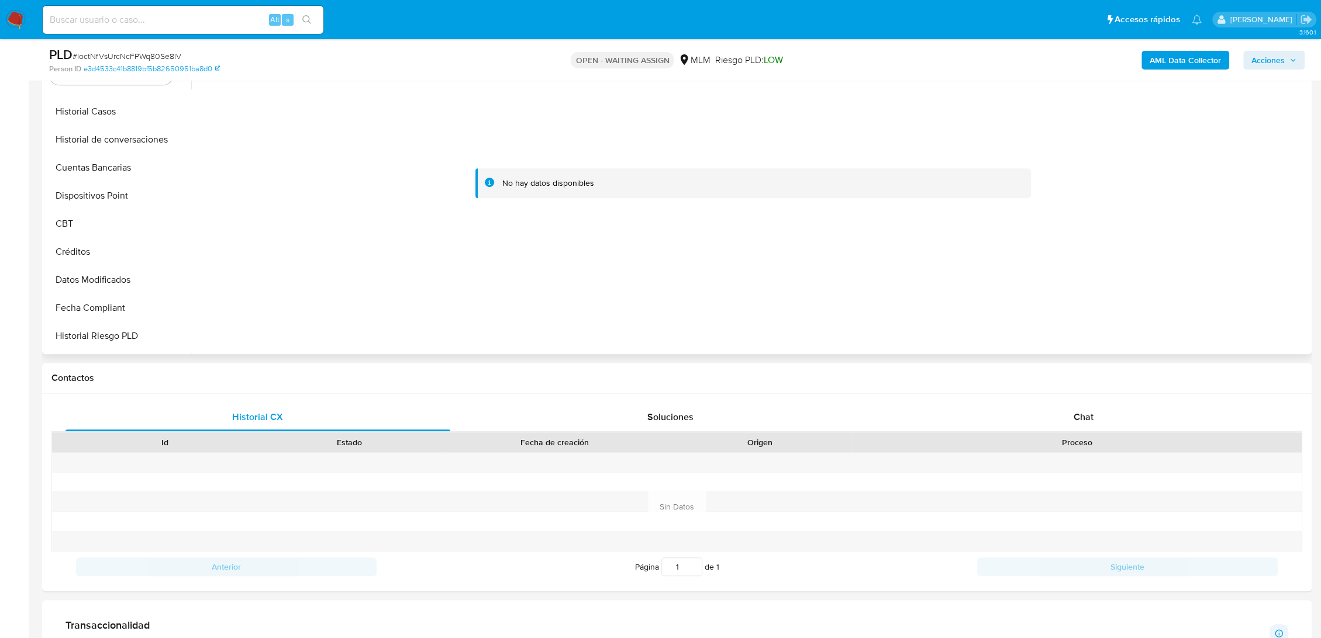
scroll to position [0, 0]
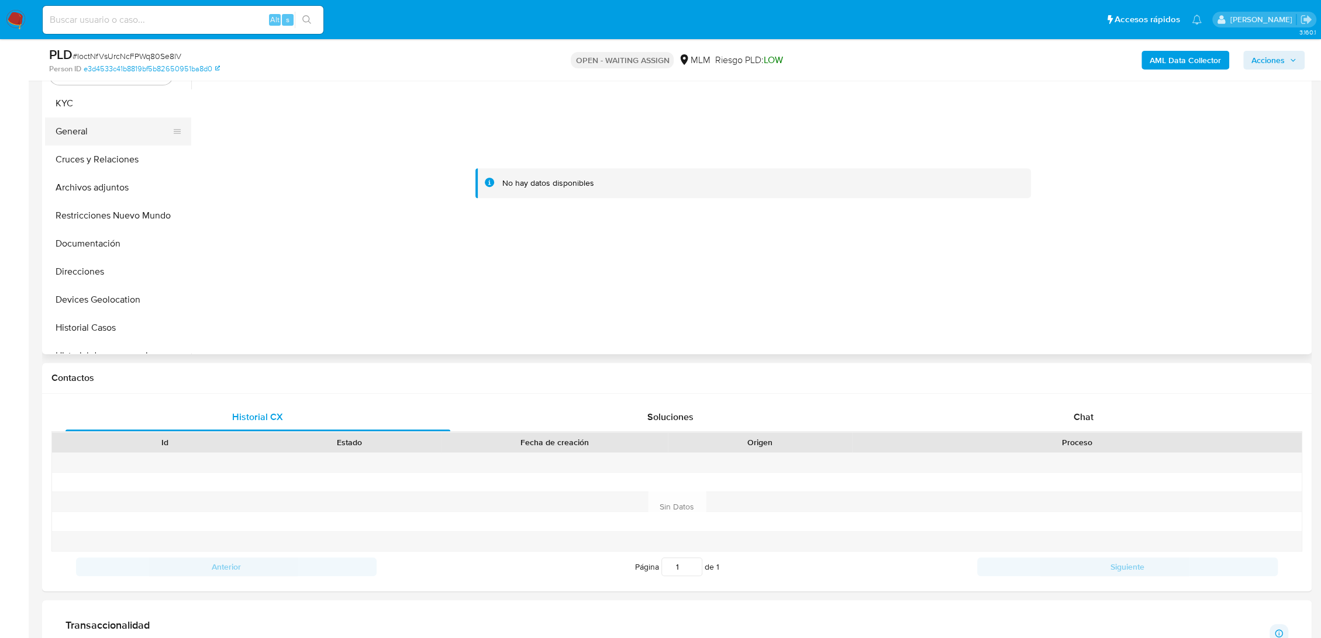
click at [76, 120] on button "General" at bounding box center [113, 132] width 137 height 28
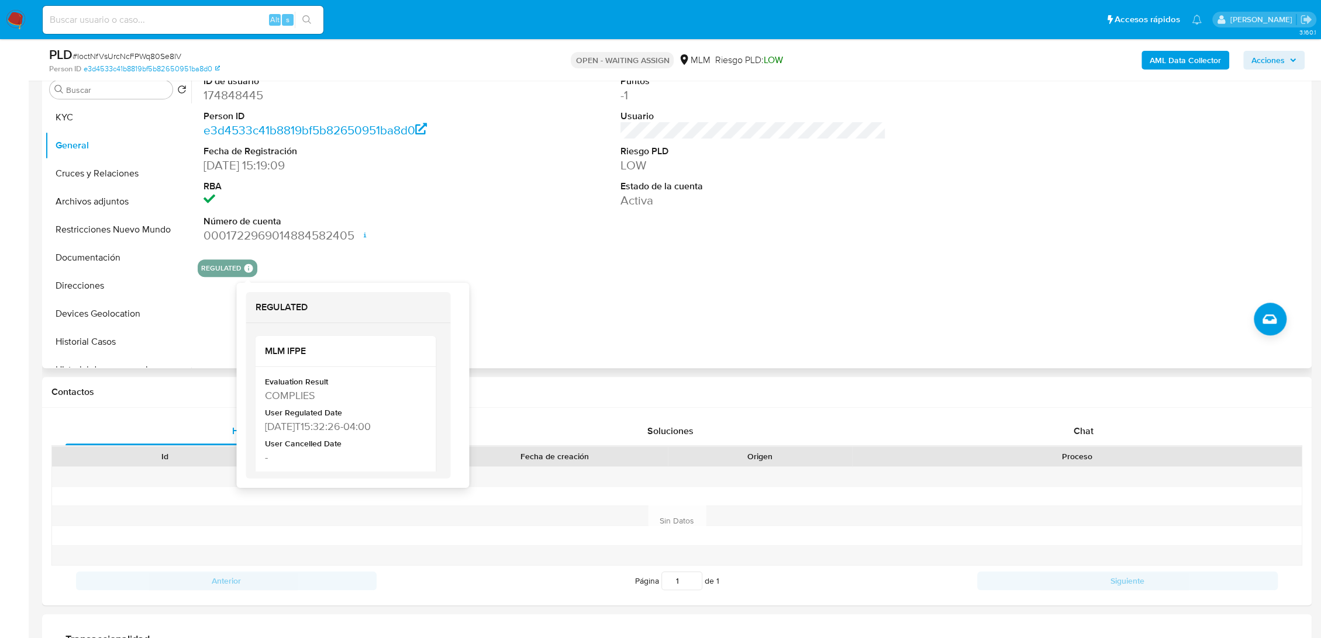
click at [245, 268] on icon at bounding box center [248, 268] width 9 height 9
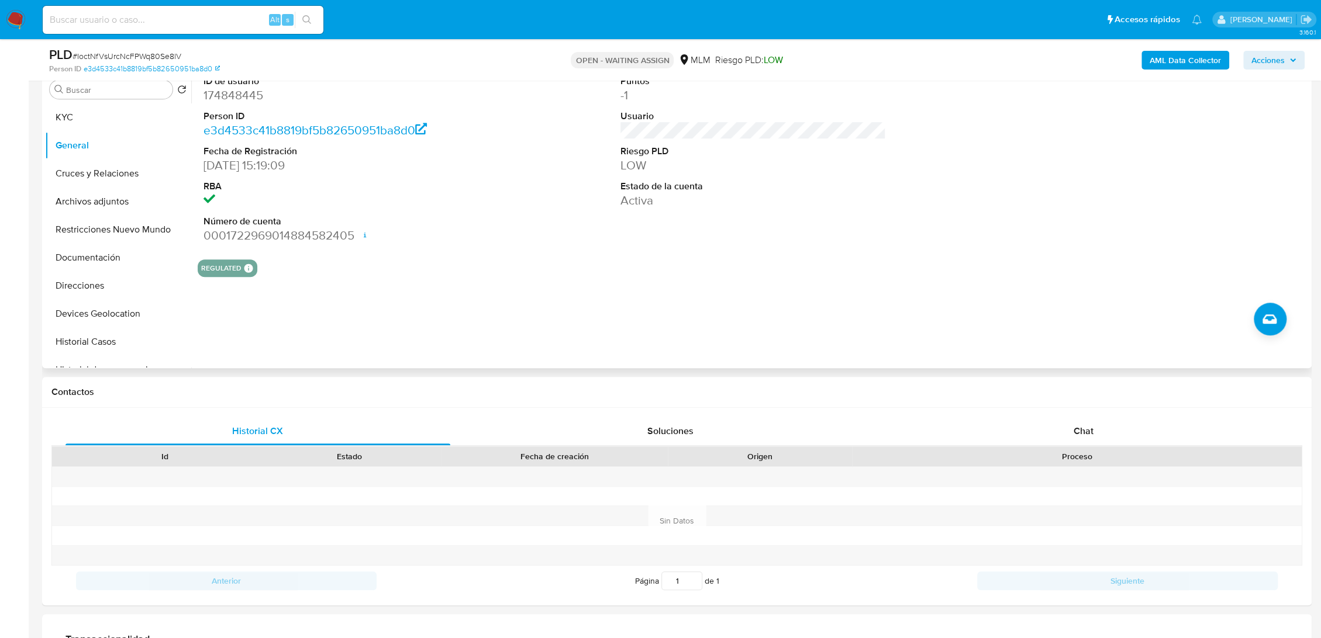
click at [565, 279] on div "ID de usuario 174848445 Person ID e3d4533c41b8819bf5b82650951ba8d0 Fecha de Reg…" at bounding box center [749, 218] width 1117 height 299
click at [88, 126] on button "KYC" at bounding box center [113, 117] width 137 height 28
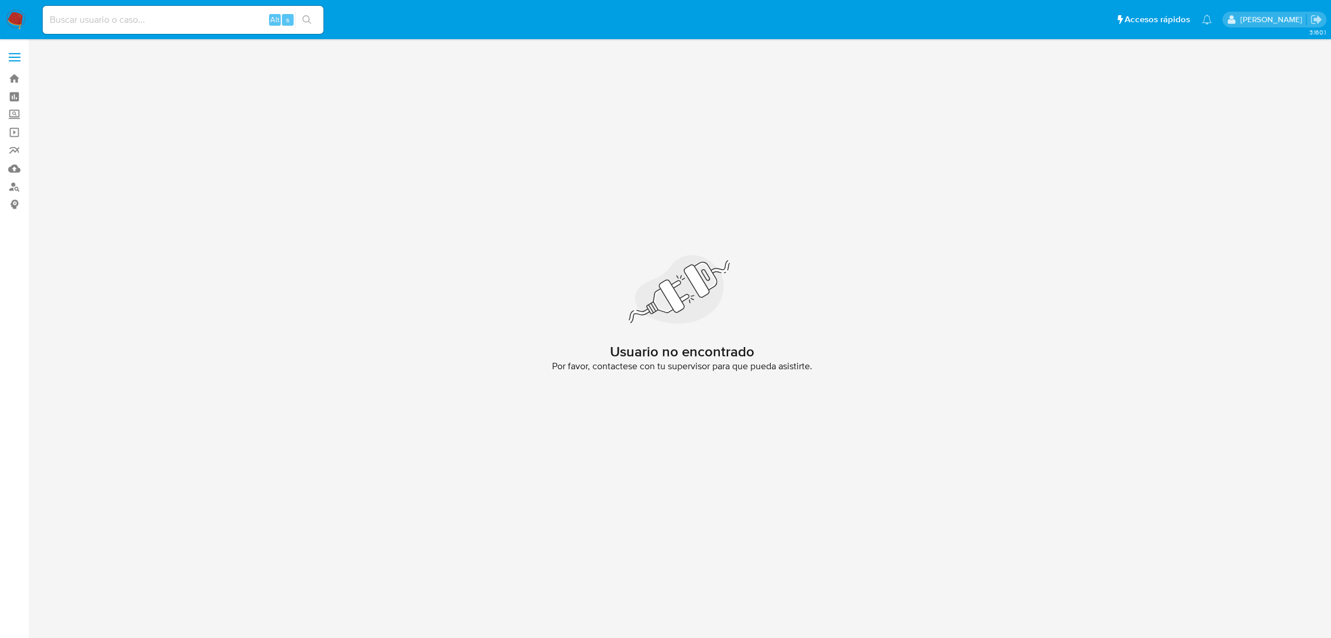
click at [167, 31] on div "Alt s" at bounding box center [183, 20] width 281 height 28
click at [153, 27] on input at bounding box center [183, 19] width 281 height 15
paste input "IoctNfVsUrcNcFPWq80Se8lV"
type input "IoctNfVsUrcNcFPWq80Se8lV"
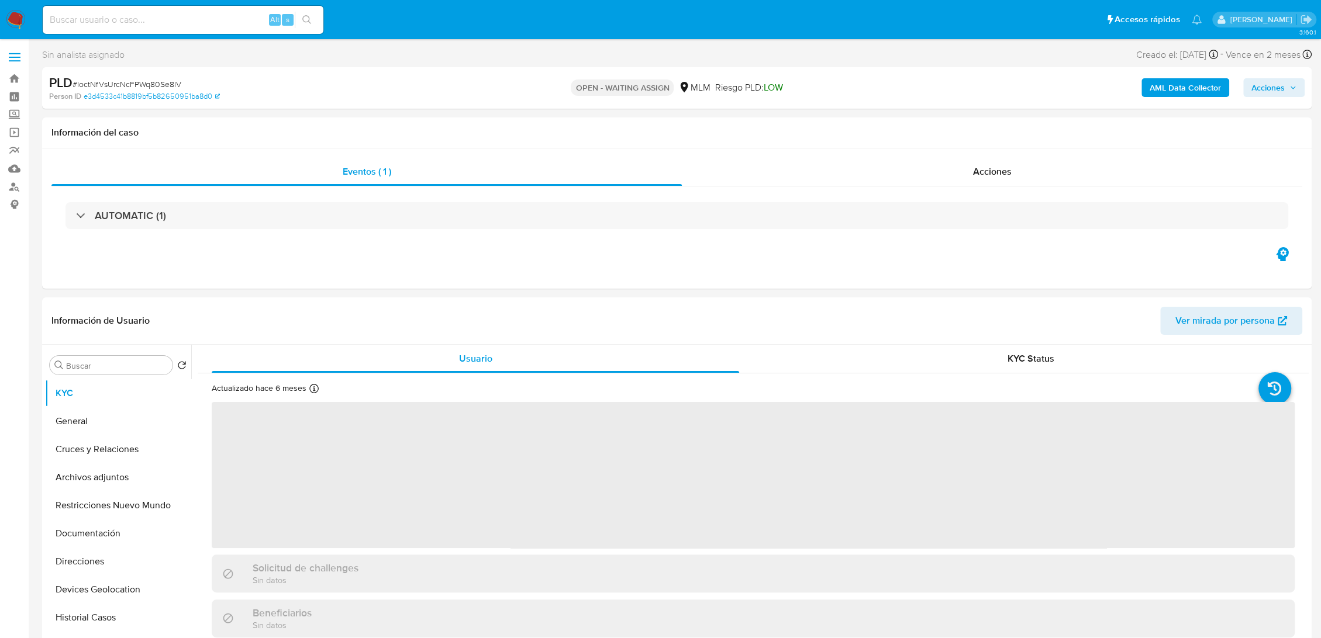
select select "10"
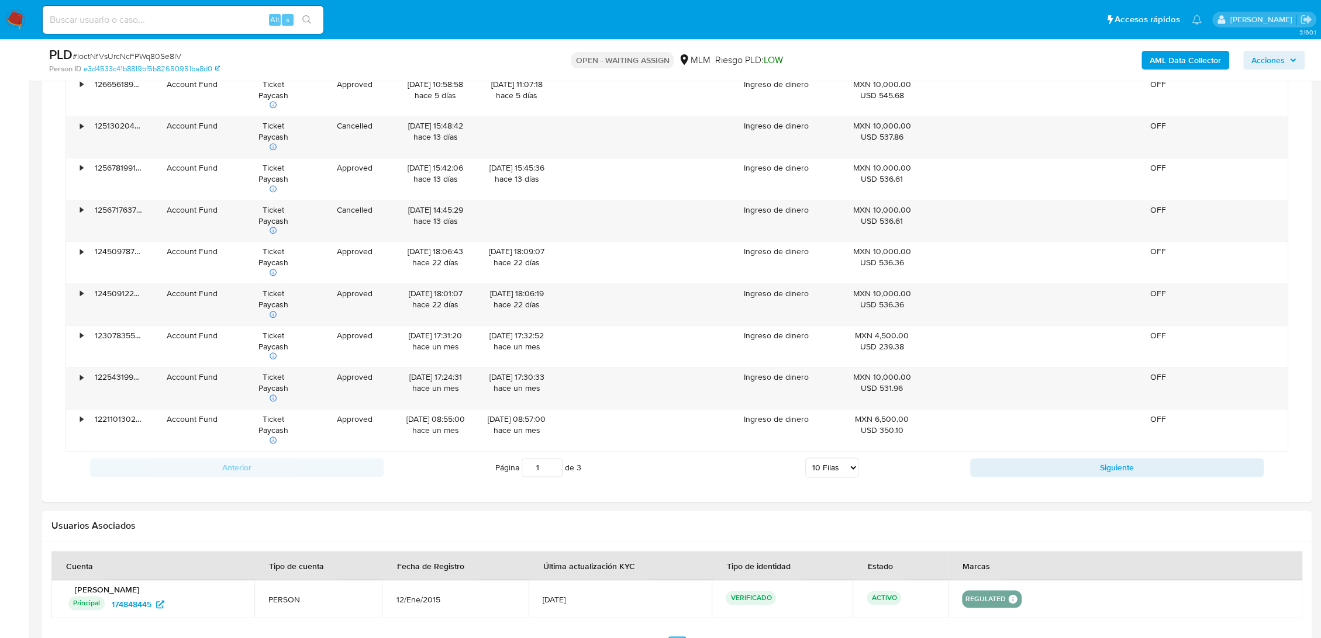
scroll to position [1201, 0]
